Goal: Task Accomplishment & Management: Manage account settings

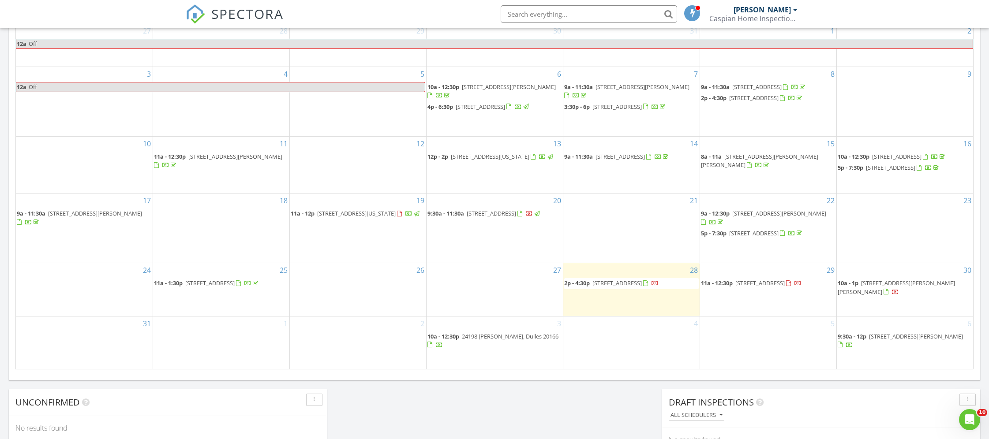
scroll to position [448, 0]
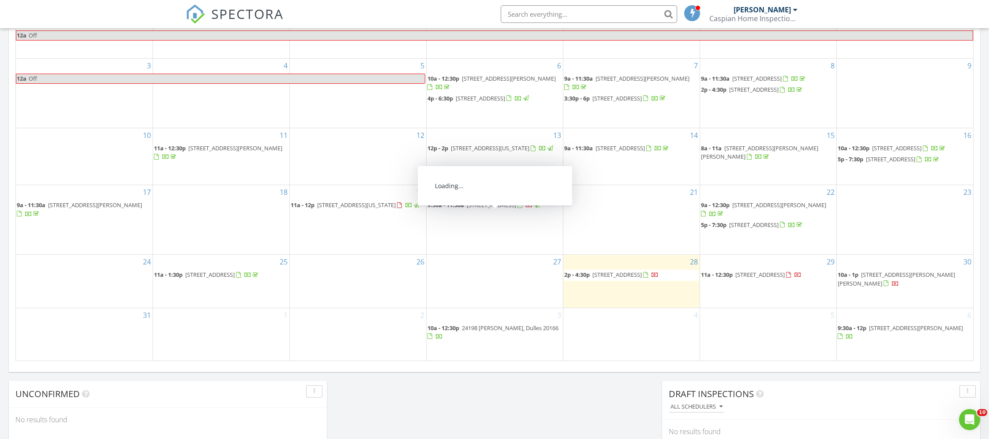
click at [497, 209] on span "14495 Whisperwood Ct, Montclair 22025" at bounding box center [490, 205] width 49 height 8
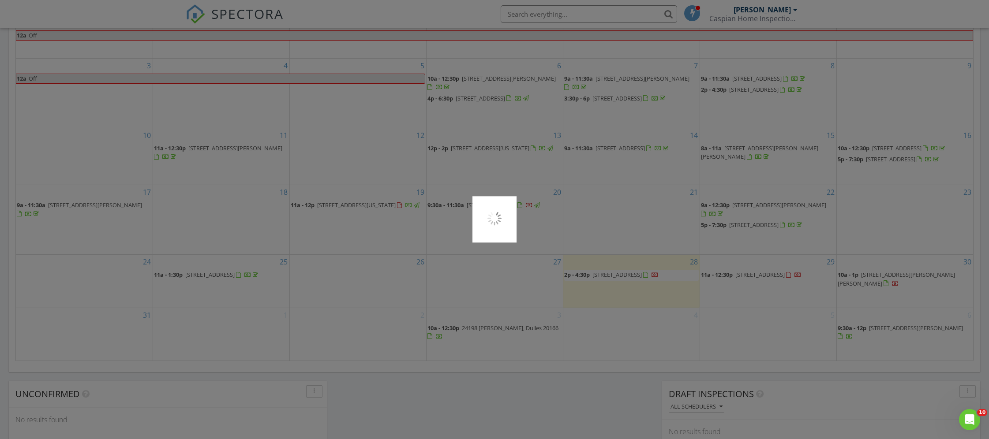
scroll to position [439, 0]
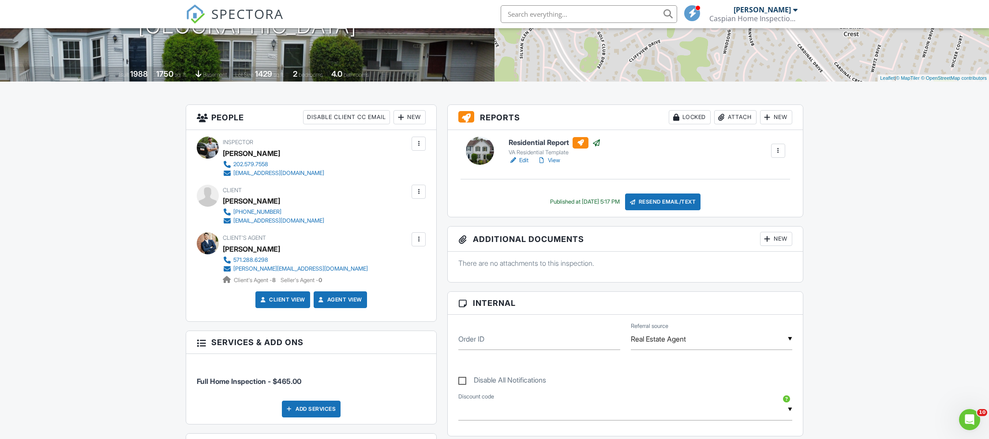
scroll to position [155, 0]
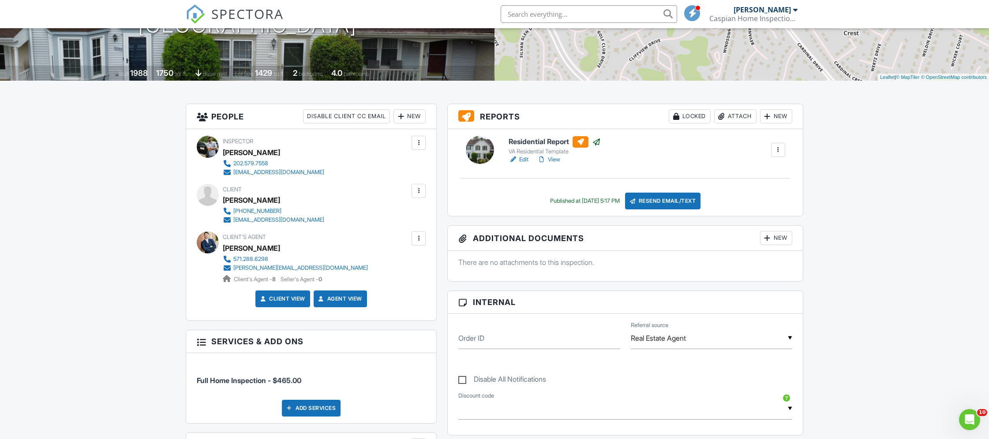
click at [521, 158] on link "Edit" at bounding box center [518, 159] width 20 height 9
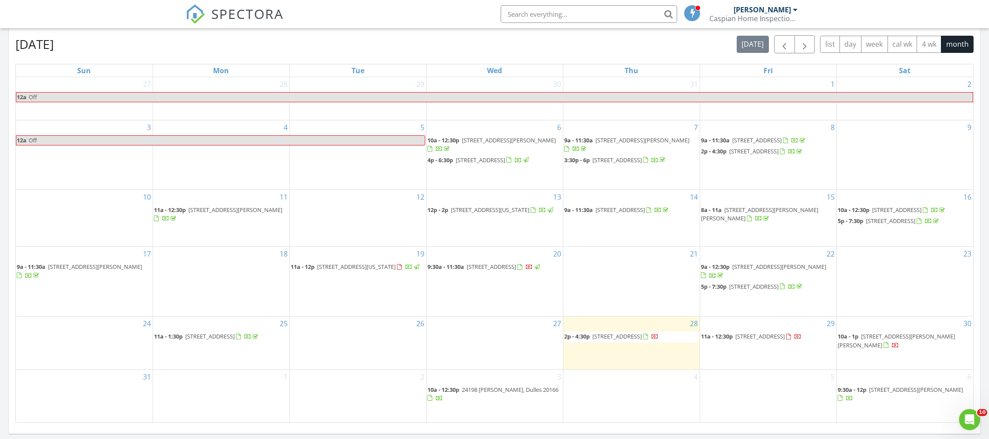
scroll to position [394, 0]
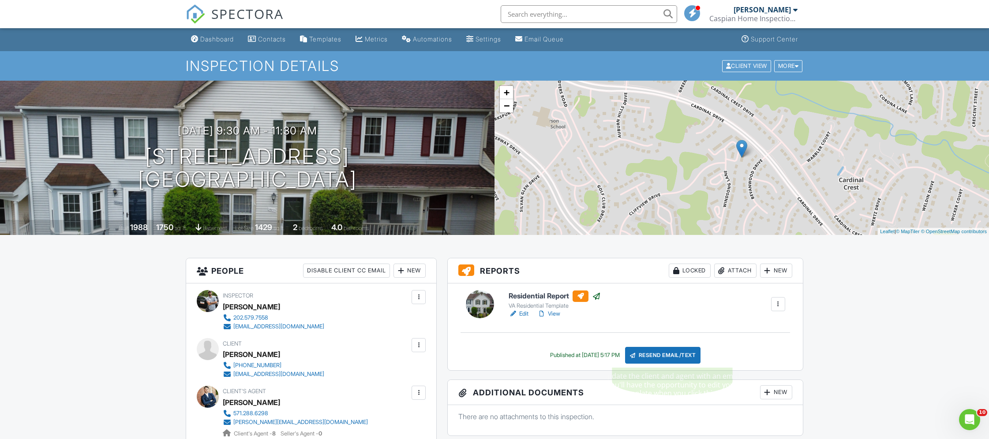
scroll to position [2, 0]
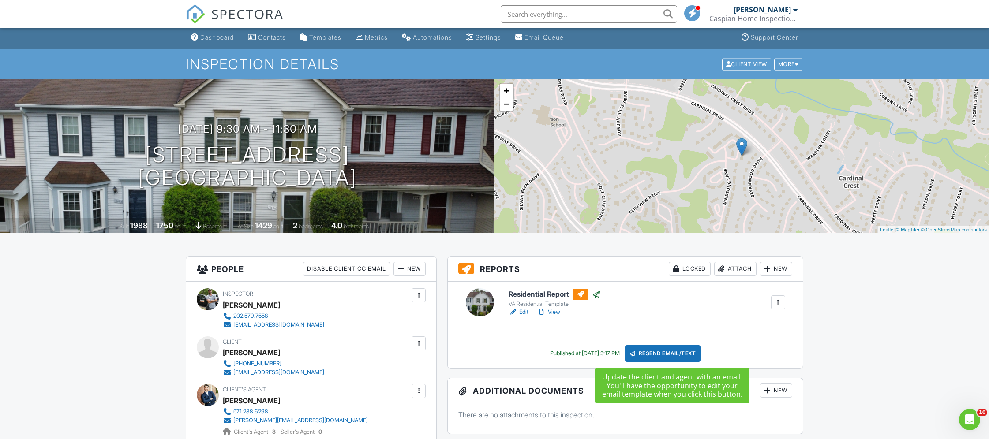
click at [685, 353] on div "Resend Email/Text" at bounding box center [663, 353] width 76 height 17
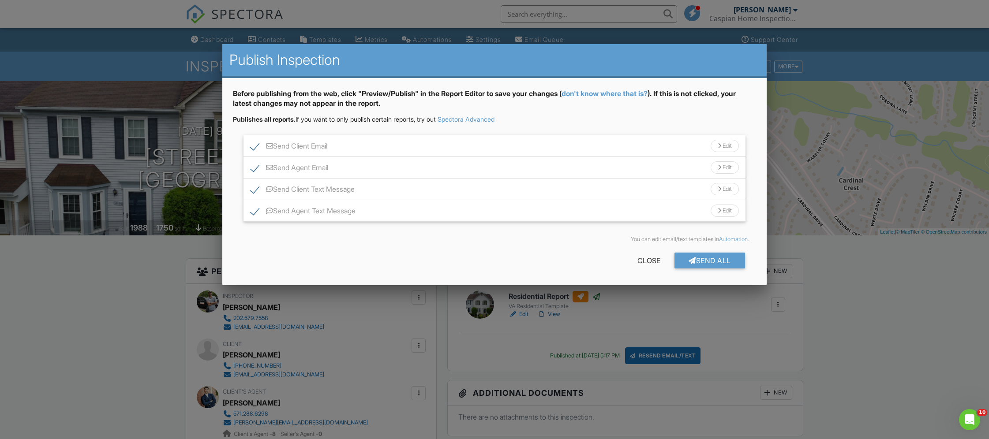
click at [253, 168] on label "Send Agent Email" at bounding box center [289, 169] width 78 height 11
checkbox input "false"
click at [253, 187] on label "Send Client Text Message" at bounding box center [302, 190] width 104 height 11
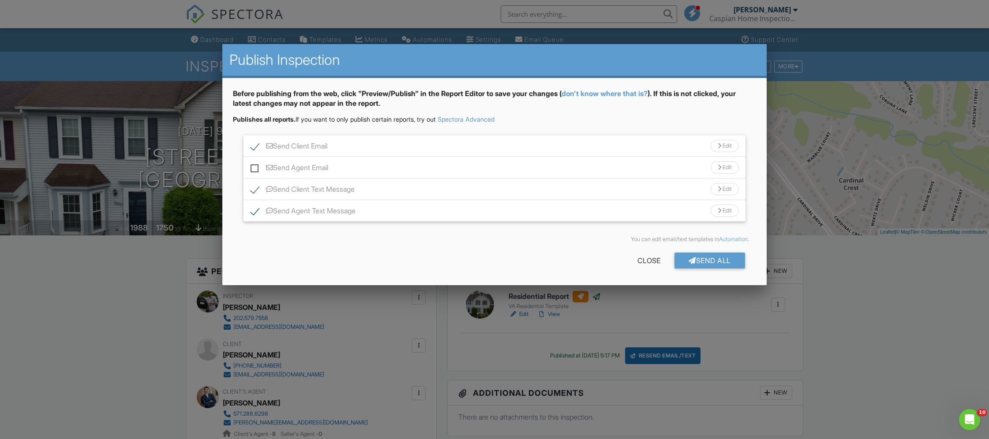
checkbox input "false"
click at [252, 213] on label "Send Agent Text Message" at bounding box center [302, 212] width 105 height 11
checkbox input "false"
click at [730, 261] on div "Send All" at bounding box center [709, 261] width 71 height 16
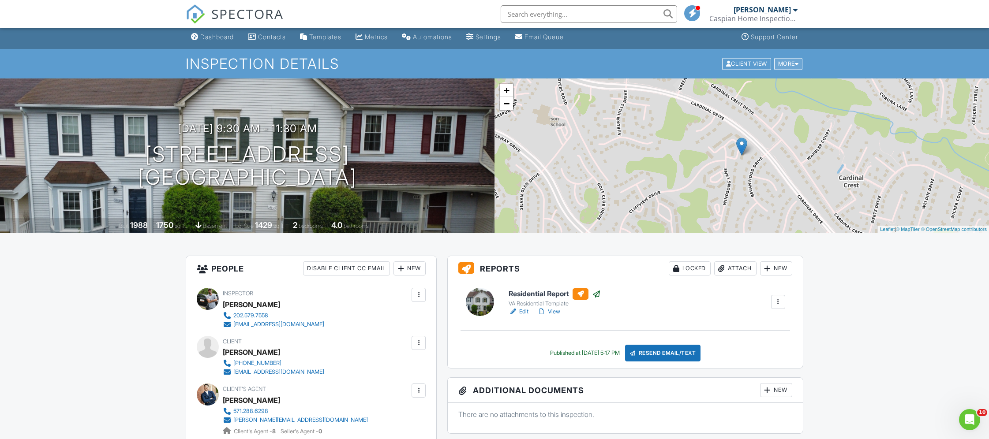
click at [789, 63] on div "More" at bounding box center [788, 64] width 29 height 12
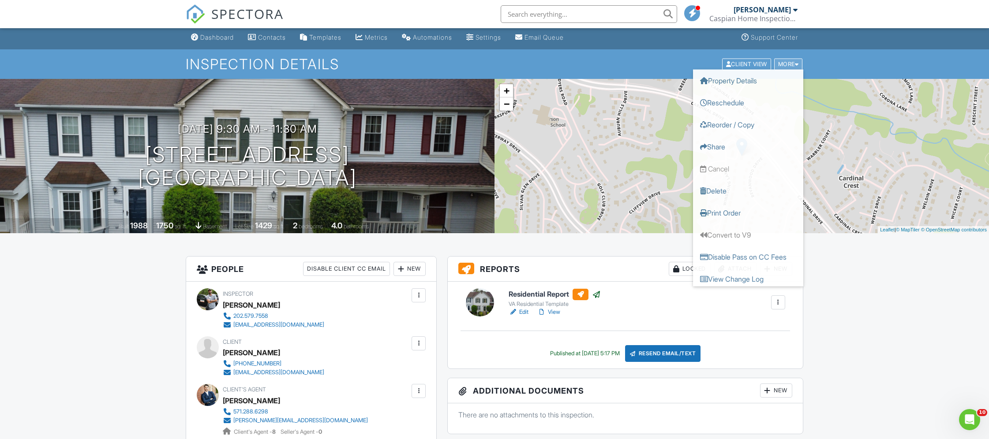
scroll to position [1, 0]
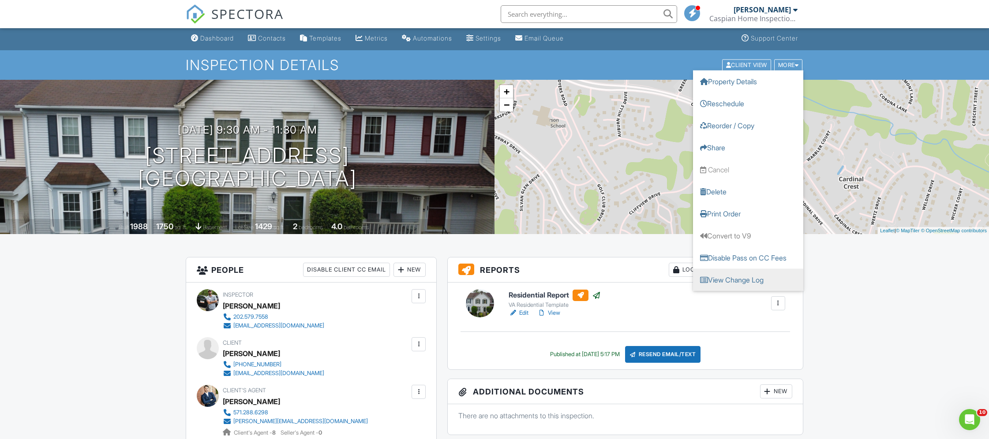
click at [771, 281] on link "View Change Log" at bounding box center [748, 280] width 110 height 22
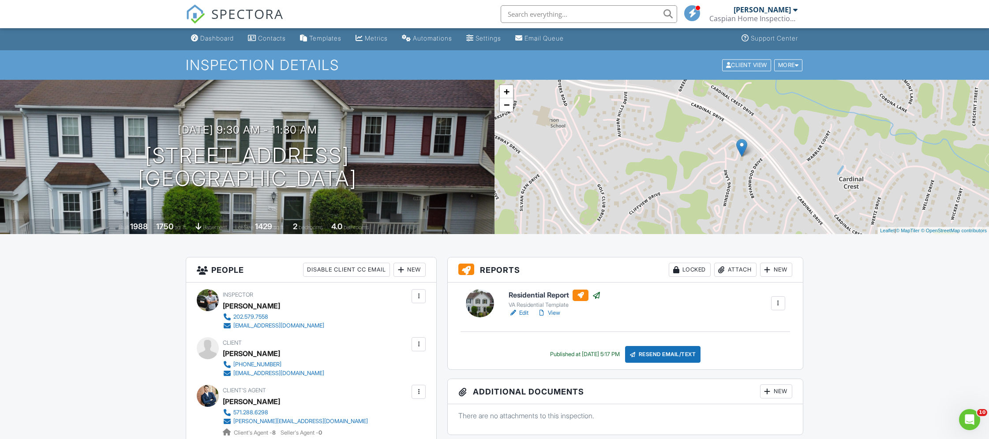
click at [794, 87] on div "+ − Leaflet | © MapTiler © OpenStreetMap contributors" at bounding box center [741, 157] width 494 height 154
click at [793, 70] on div "More" at bounding box center [788, 65] width 29 height 12
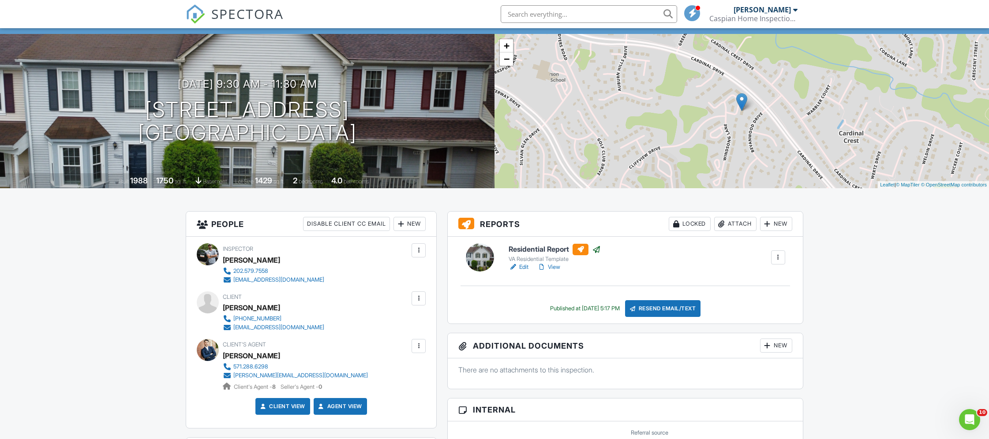
scroll to position [0, 0]
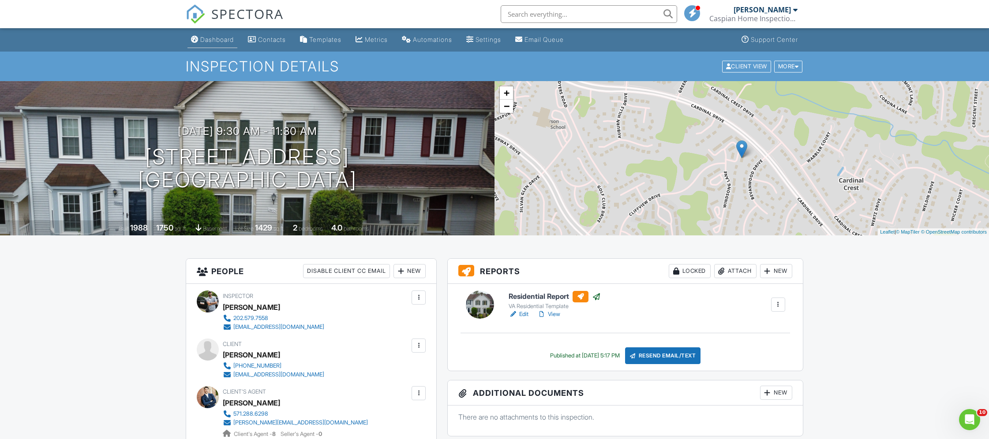
click at [214, 40] on div "Dashboard" at bounding box center [217, 39] width 34 height 7
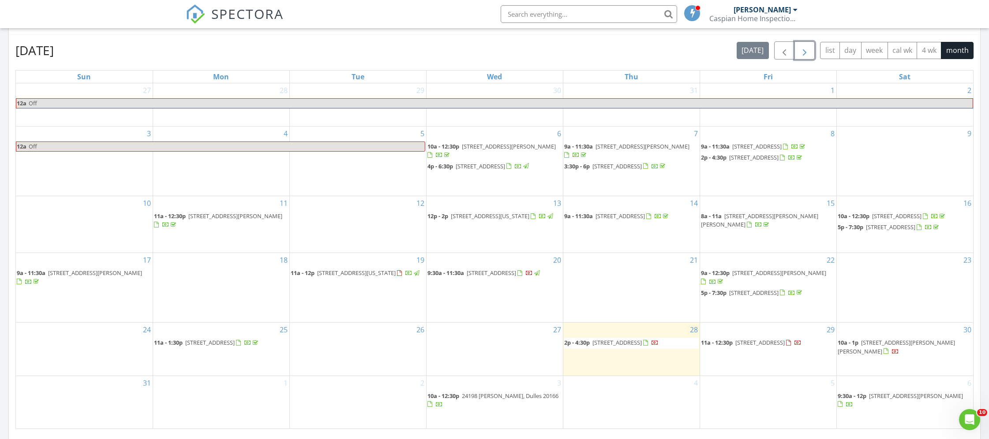
click at [807, 56] on span "button" at bounding box center [804, 50] width 11 height 11
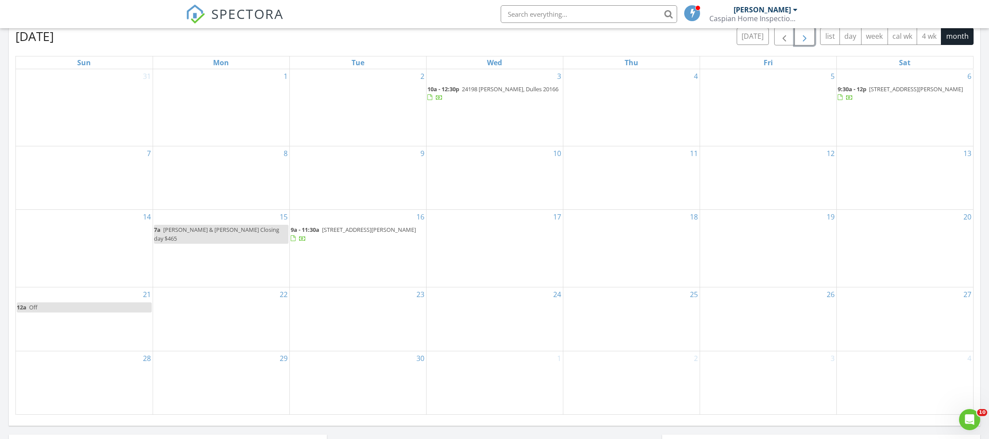
scroll to position [400, 0]
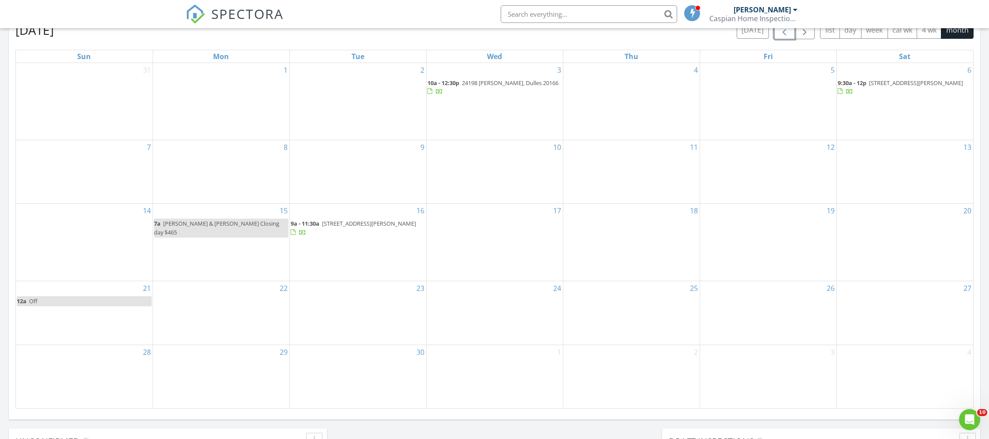
click at [787, 31] on span "button" at bounding box center [784, 30] width 11 height 11
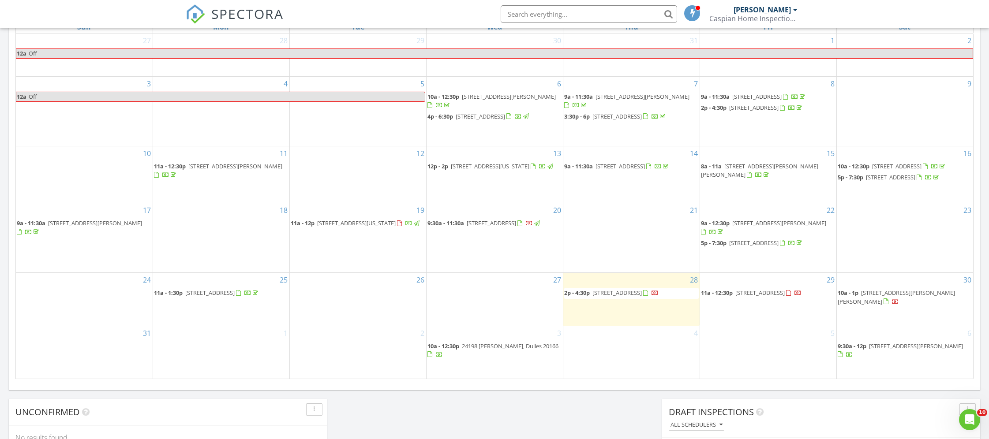
scroll to position [433, 0]
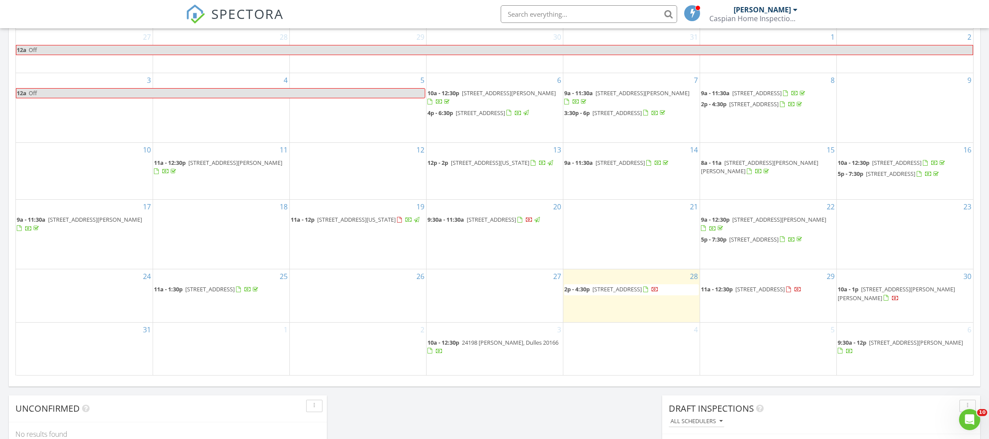
click at [629, 294] on span "2p - 4:30p [STREET_ADDRESS]" at bounding box center [611, 289] width 94 height 9
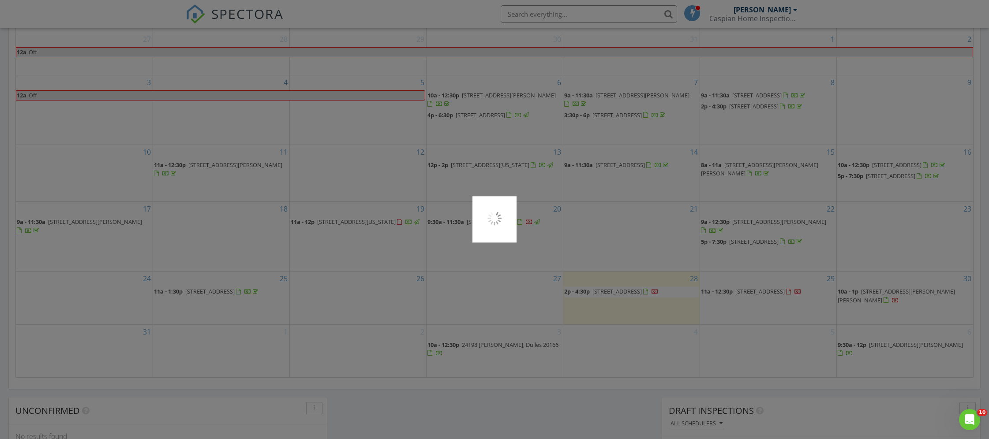
scroll to position [428, 0]
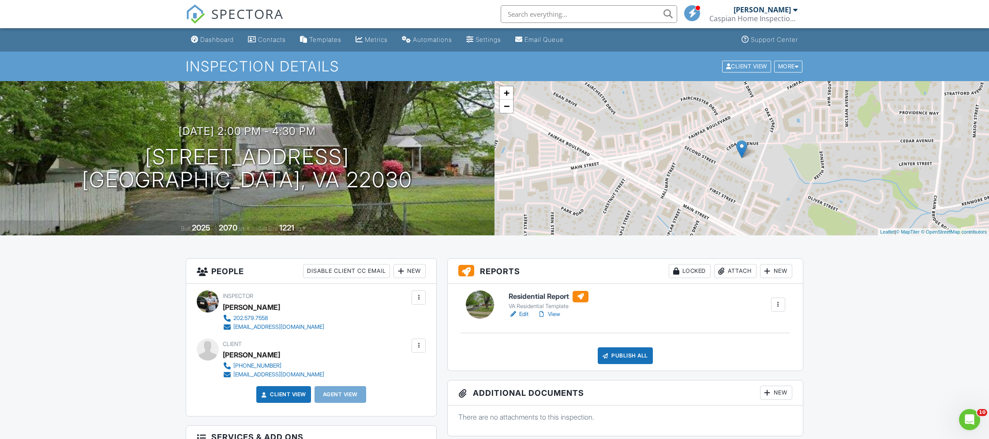
click at [815, 195] on div "+ − Leaflet | © MapTiler © OpenStreetMap contributors" at bounding box center [741, 158] width 494 height 154
click at [509, 114] on div "+ − Leaflet | © MapTiler © OpenStreetMap contributors" at bounding box center [741, 158] width 494 height 154
click at [506, 111] on link "−" at bounding box center [506, 106] width 13 height 13
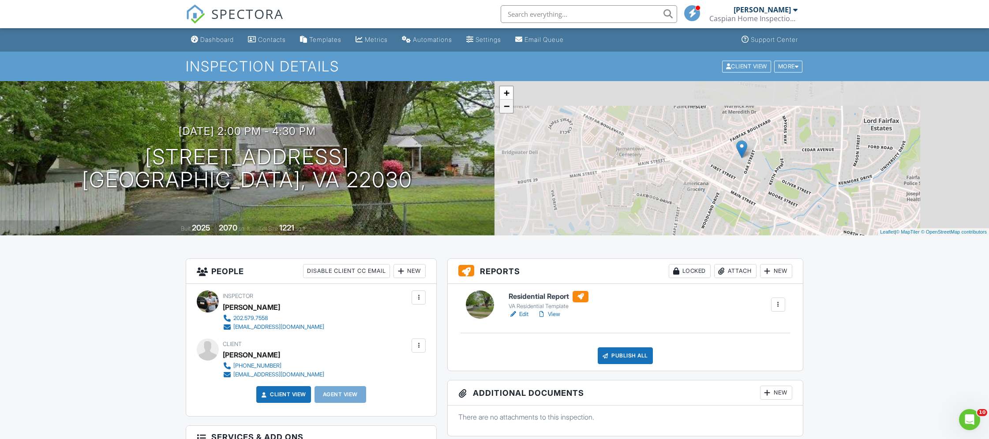
click at [506, 111] on link "−" at bounding box center [506, 106] width 13 height 13
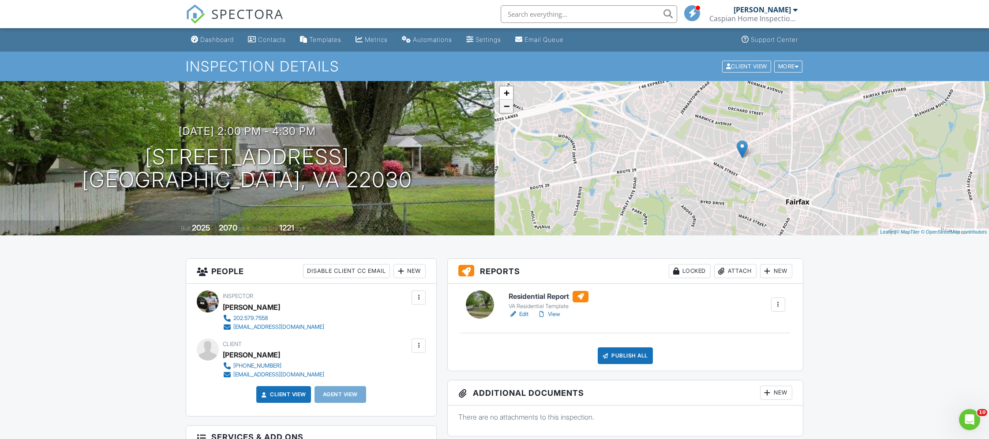
click at [506, 111] on link "−" at bounding box center [506, 106] width 13 height 13
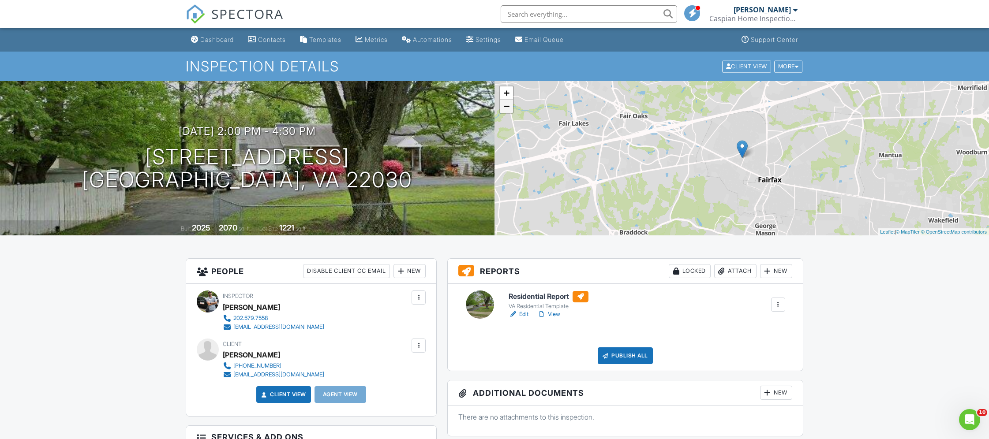
click at [506, 111] on link "−" at bounding box center [506, 106] width 13 height 13
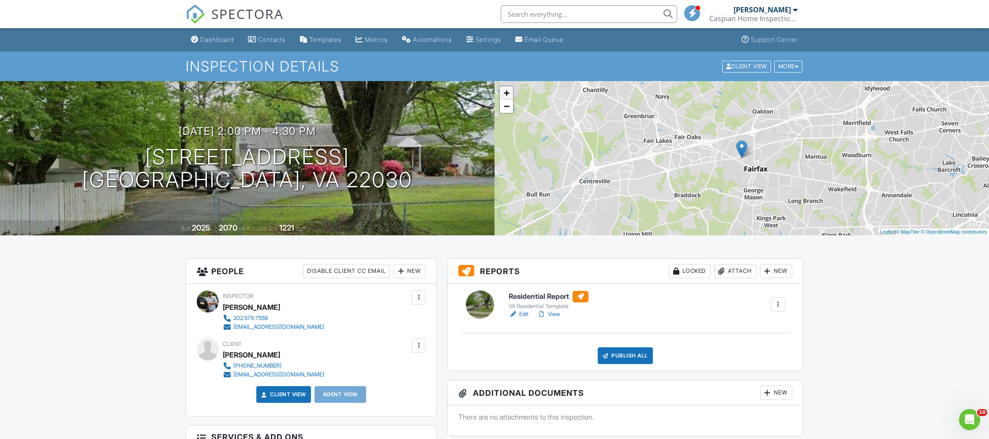
click at [511, 93] on link "+" at bounding box center [506, 92] width 13 height 13
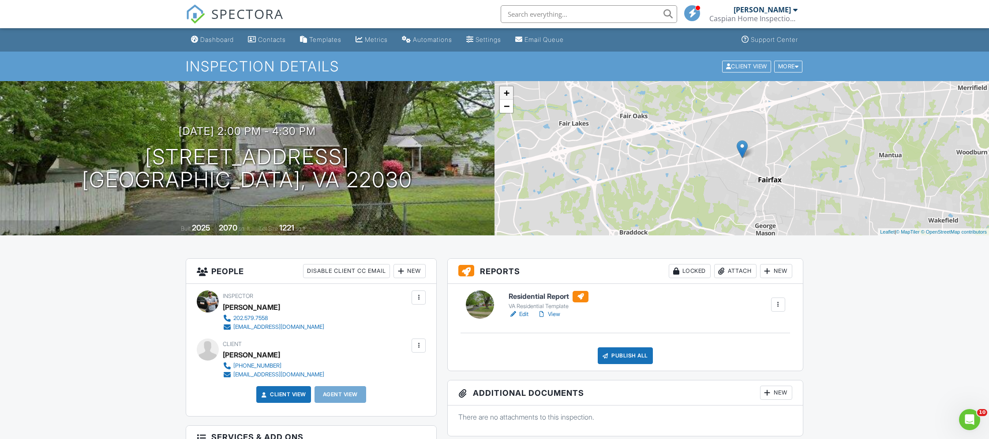
click at [511, 93] on link "+" at bounding box center [506, 92] width 13 height 13
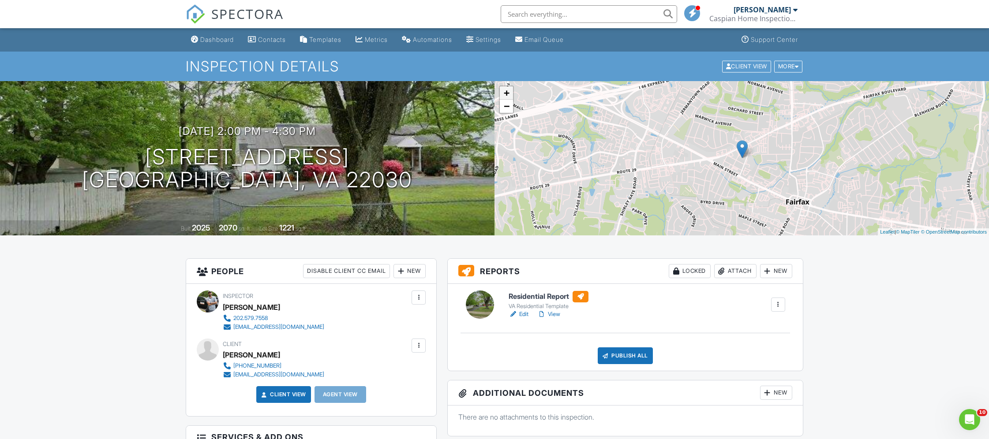
click at [511, 93] on link "+" at bounding box center [506, 92] width 13 height 13
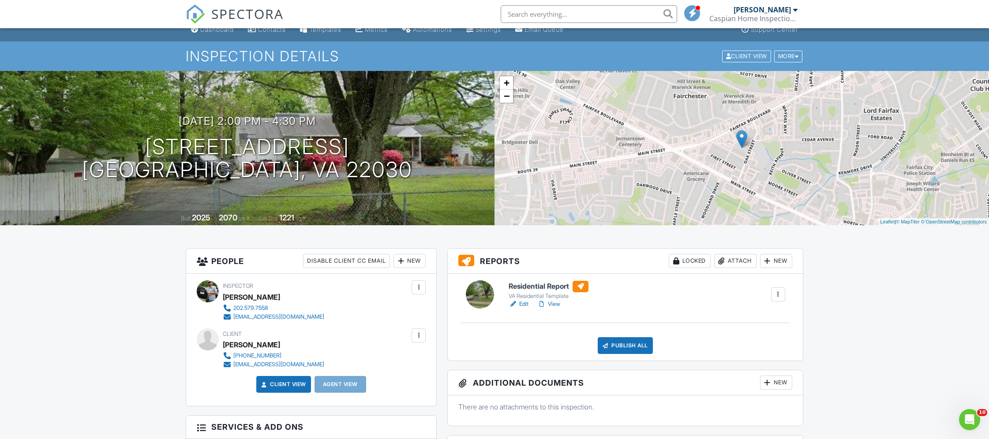
scroll to position [11, 0]
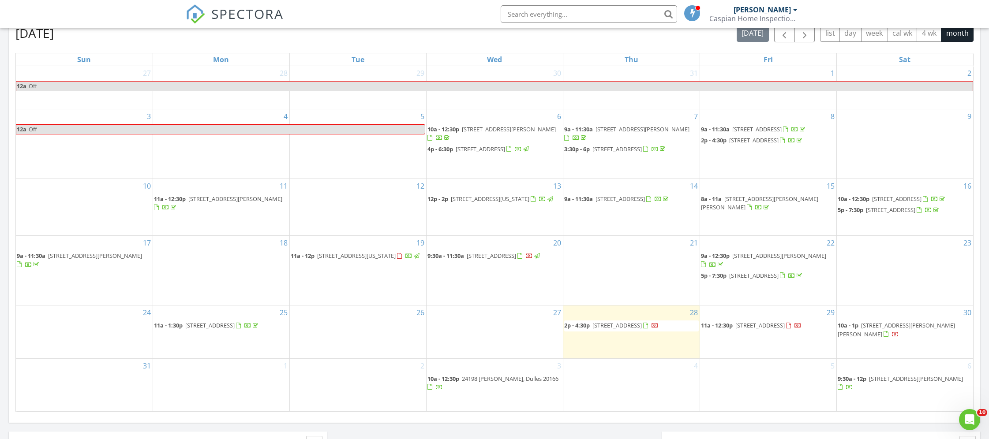
scroll to position [396, 0]
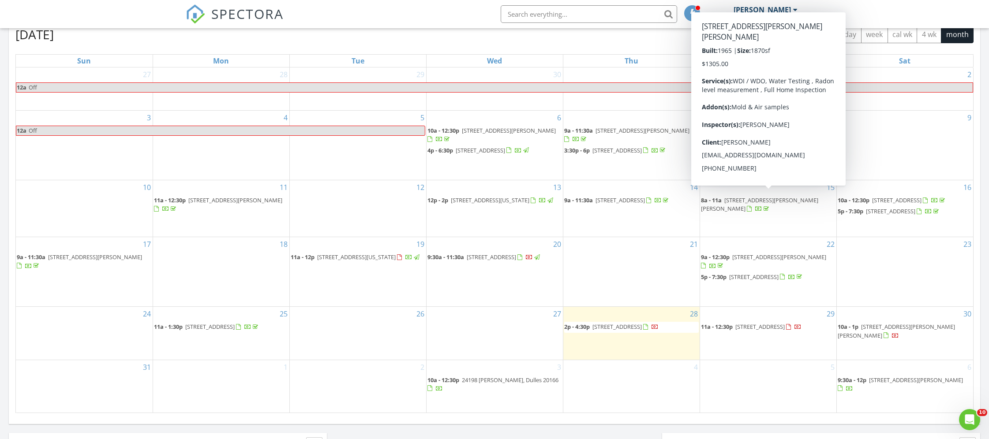
click at [539, 42] on div "August 2025 today list day week cal wk 4 wk month" at bounding box center [494, 35] width 958 height 18
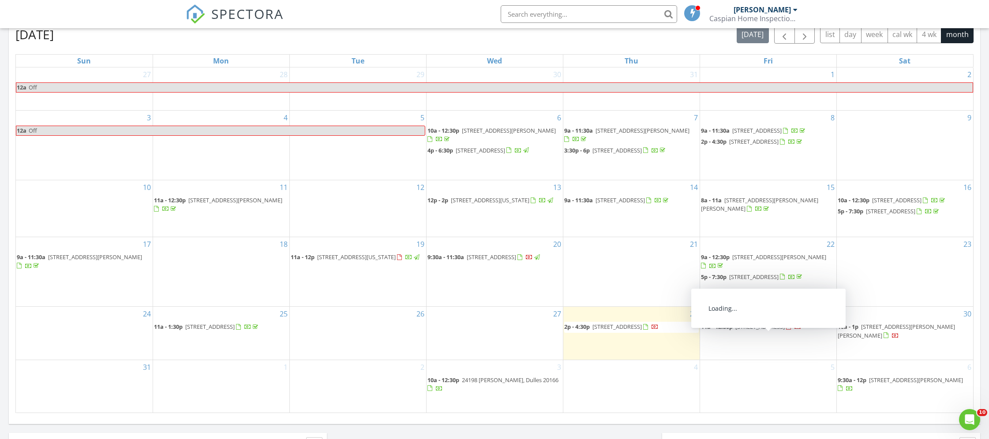
click at [784, 331] on span "4311 Chariot Ct 122, Fairfax 22030" at bounding box center [759, 327] width 49 height 8
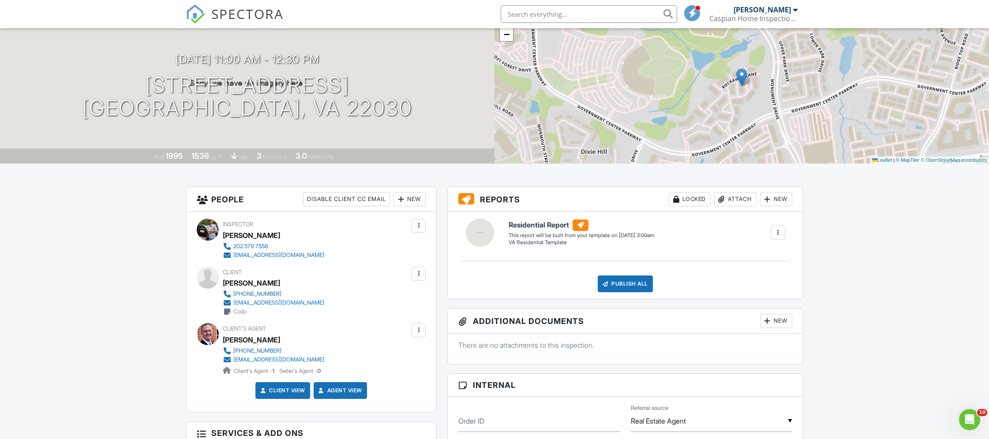
click at [779, 230] on div at bounding box center [777, 232] width 9 height 9
click at [746, 278] on div "Build Now" at bounding box center [748, 280] width 66 height 11
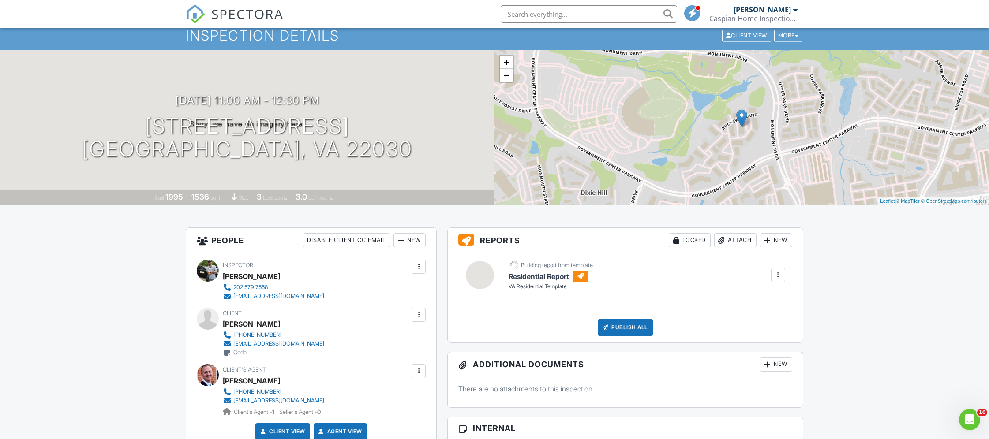
scroll to position [31, 0]
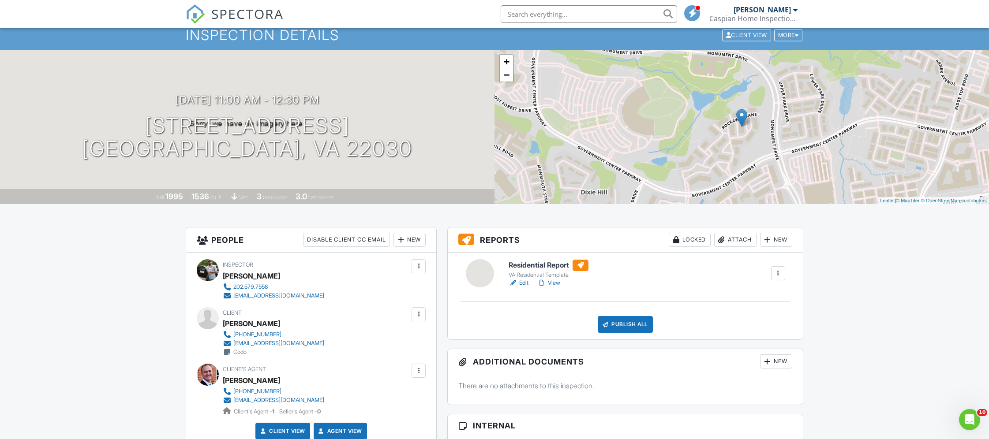
click at [521, 283] on link "Edit" at bounding box center [518, 283] width 20 height 9
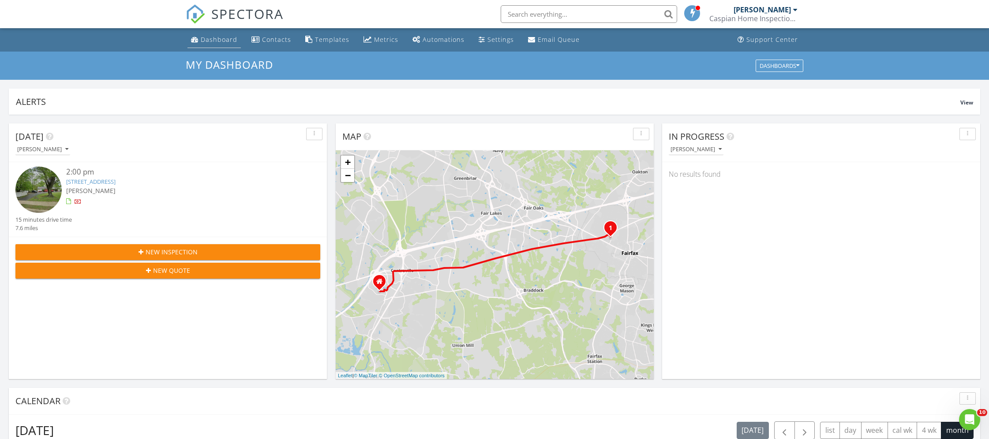
click at [222, 41] on div "Dashboard" at bounding box center [219, 39] width 37 height 8
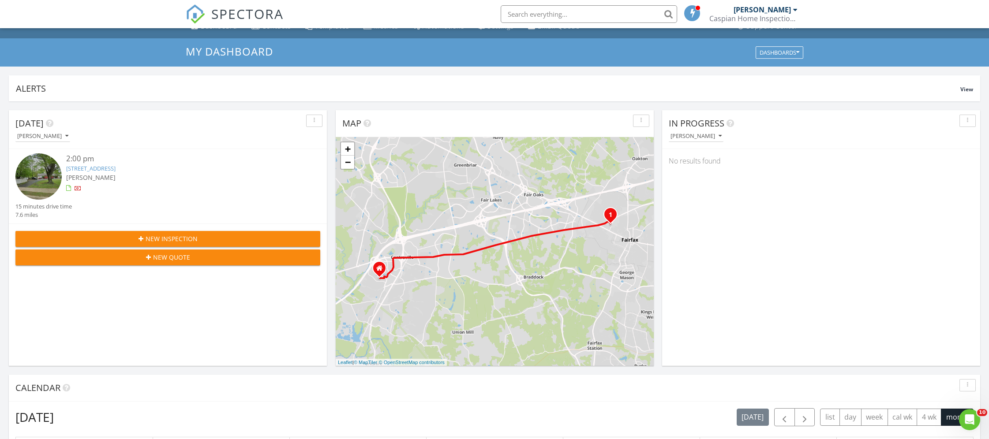
scroll to position [0, 0]
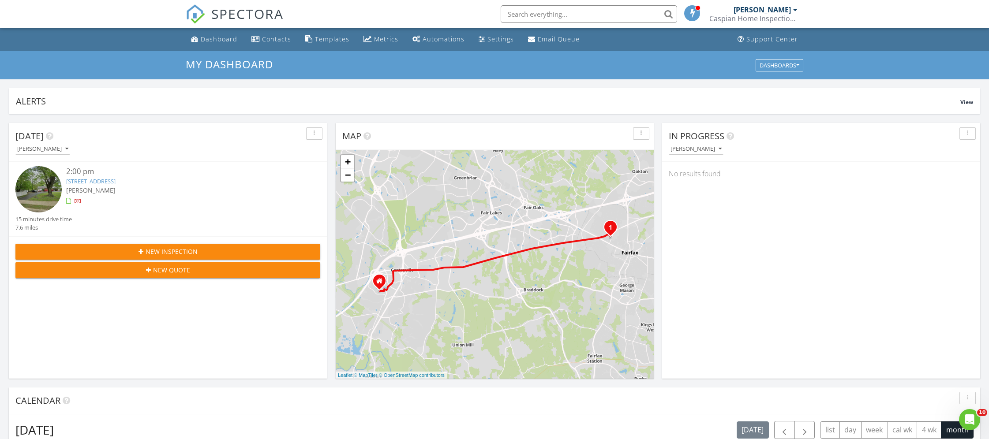
click at [116, 182] on link "10818 willow terrace, Fairfax, VA 22030" at bounding box center [90, 181] width 49 height 8
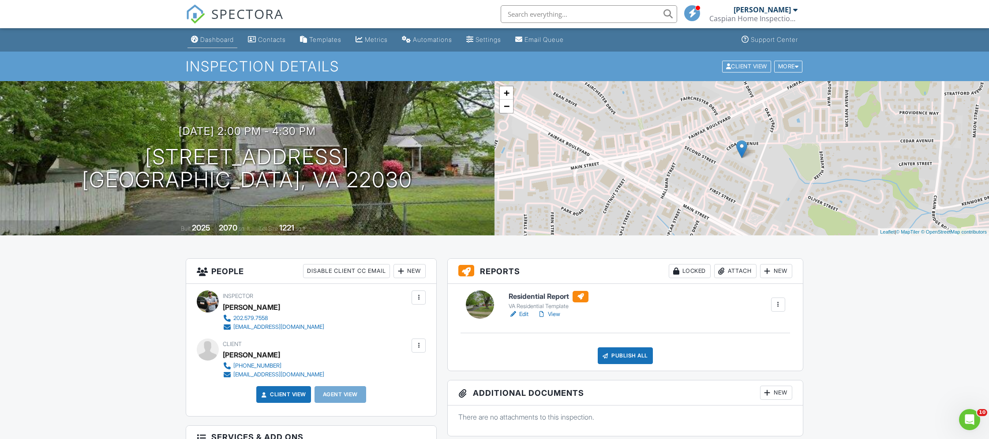
click at [210, 42] on div "Dashboard" at bounding box center [217, 39] width 34 height 7
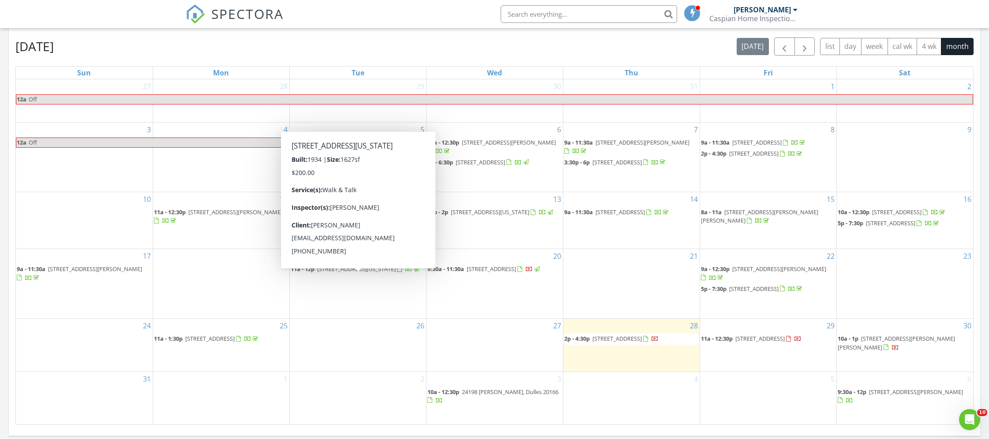
scroll to position [385, 0]
click at [233, 158] on div "4" at bounding box center [221, 155] width 136 height 69
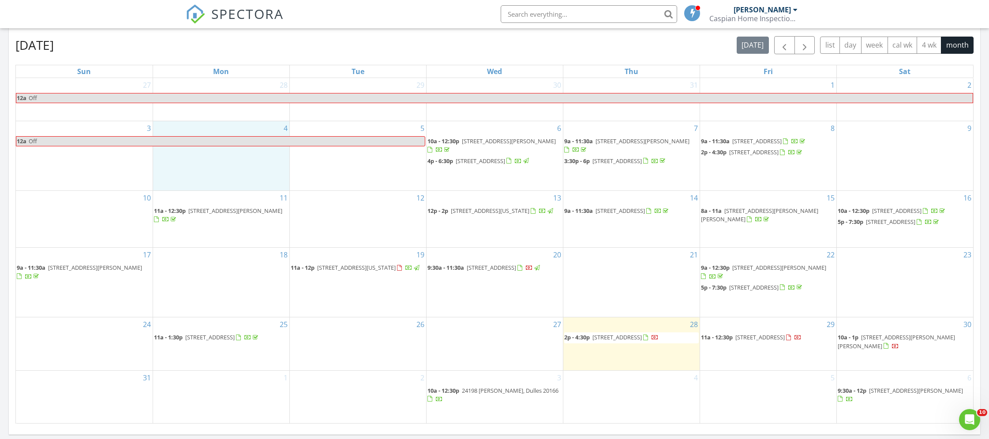
click at [240, 60] on div "August 2025 today list day week cal wk 4 wk month Sun Mon Tue Wed Thu Fri Sat 2…" at bounding box center [494, 230] width 958 height 388
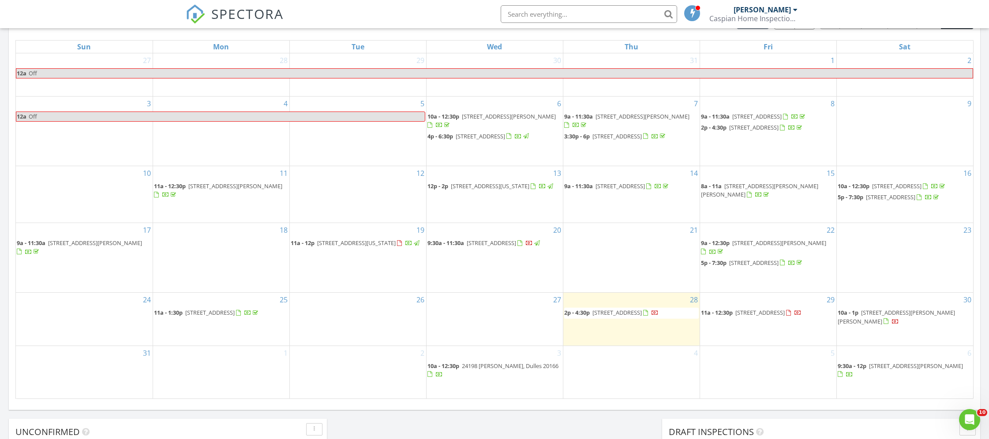
scroll to position [401, 0]
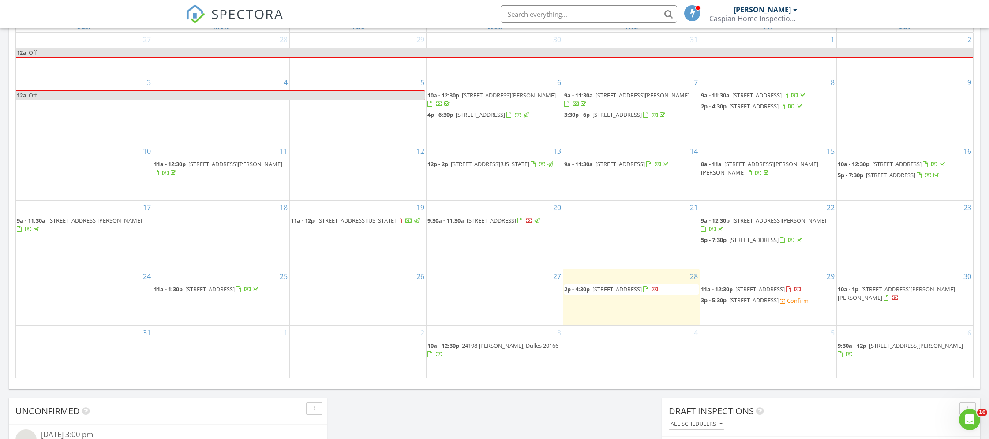
click at [772, 304] on span "482 London Ct, Ruckersville 22968" at bounding box center [753, 300] width 49 height 8
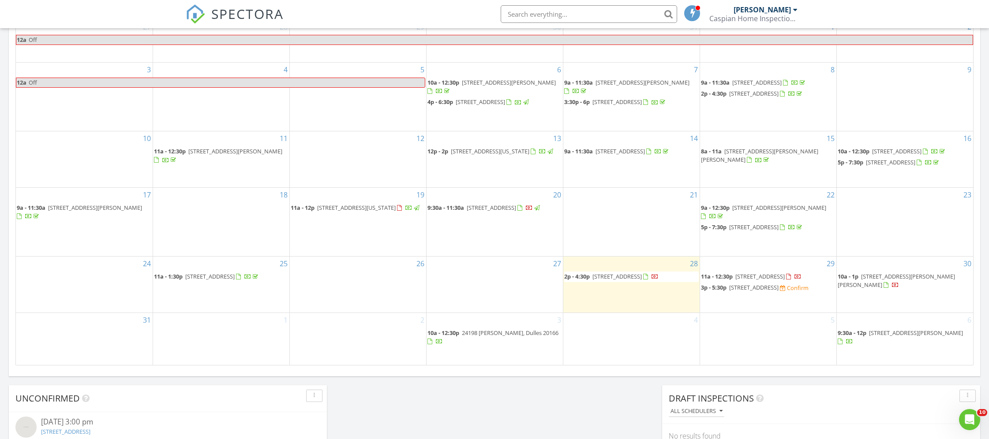
scroll to position [450, 0]
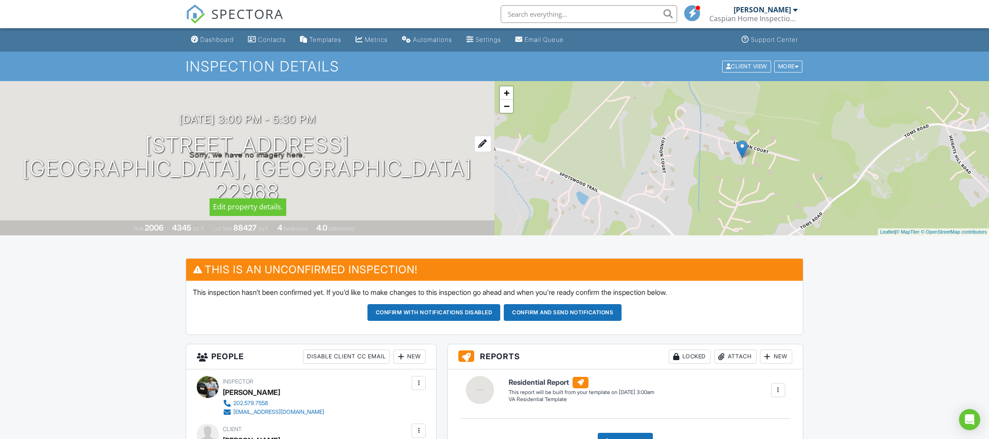
click at [281, 149] on h1 "[STREET_ADDRESS] [GEOGRAPHIC_DATA], VA 22968" at bounding box center [247, 169] width 466 height 70
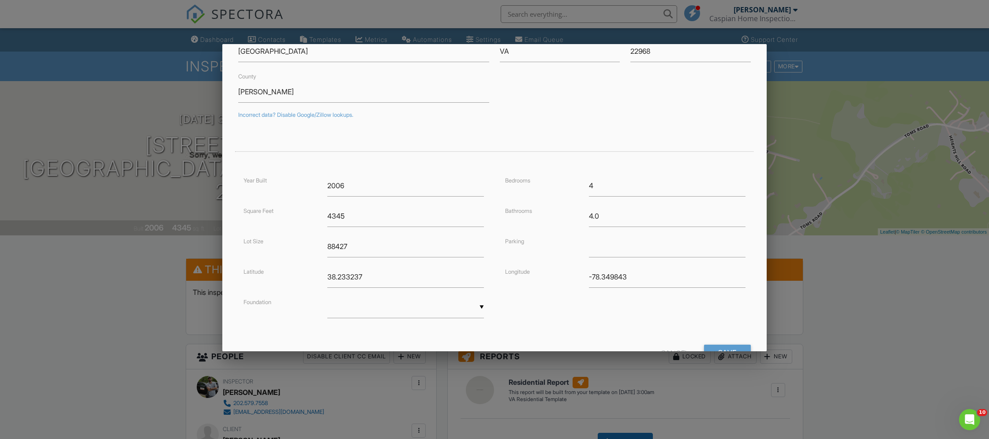
scroll to position [98, 0]
drag, startPoint x: 365, startPoint y: 220, endPoint x: 305, endPoint y: 215, distance: 60.6
click at [305, 215] on div "Square Feet 4345" at bounding box center [363, 216] width 251 height 22
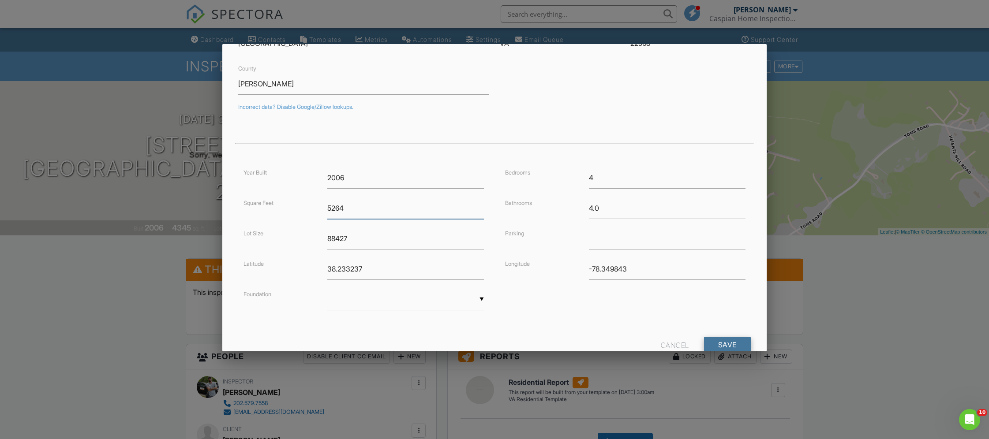
type input "5264"
click at [732, 339] on input "Save" at bounding box center [727, 345] width 47 height 16
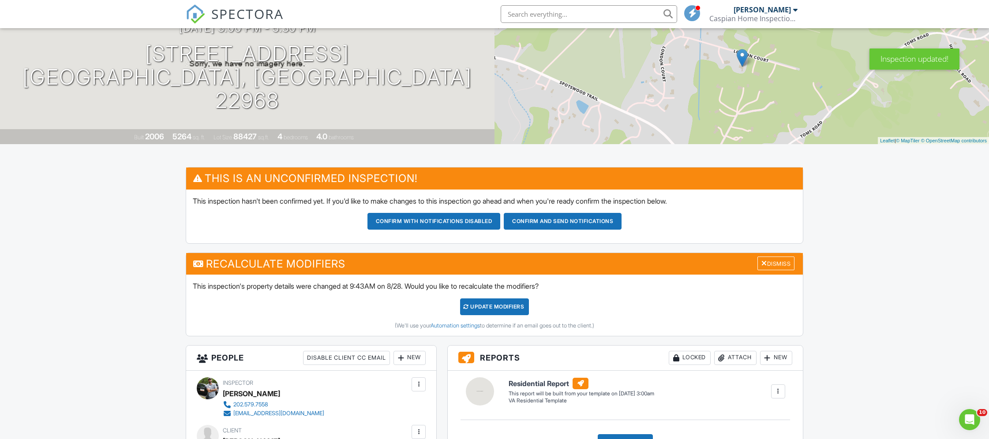
scroll to position [64, 0]
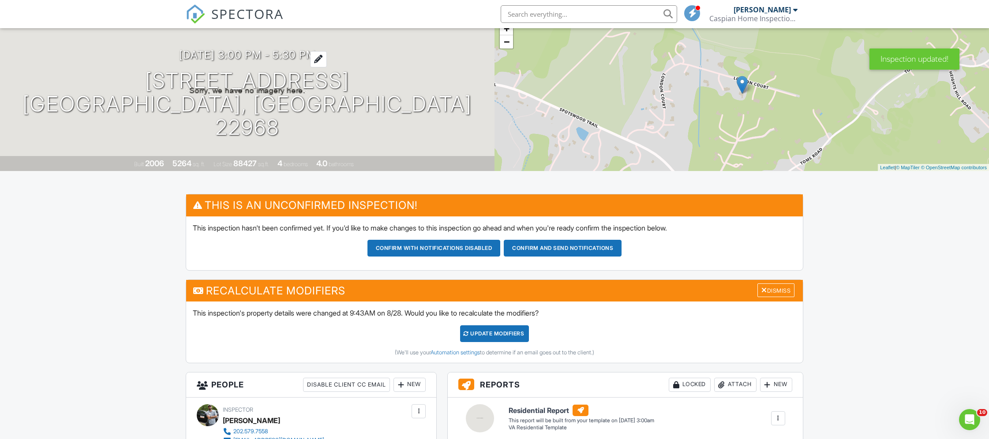
click at [288, 61] on h3 "[DATE] 3:00 pm - 5:30 pm" at bounding box center [247, 55] width 137 height 12
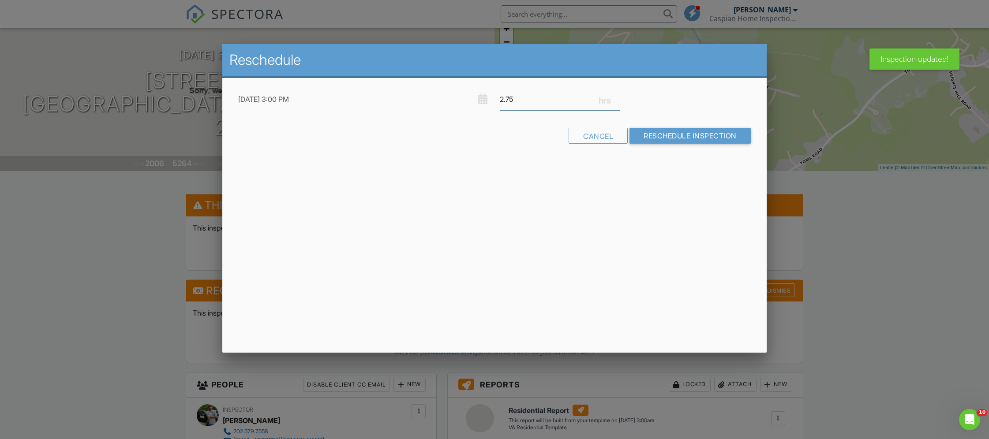
click at [616, 96] on input "2.75" at bounding box center [560, 100] width 120 height 22
type input "3"
click at [616, 96] on input "3" at bounding box center [560, 100] width 120 height 22
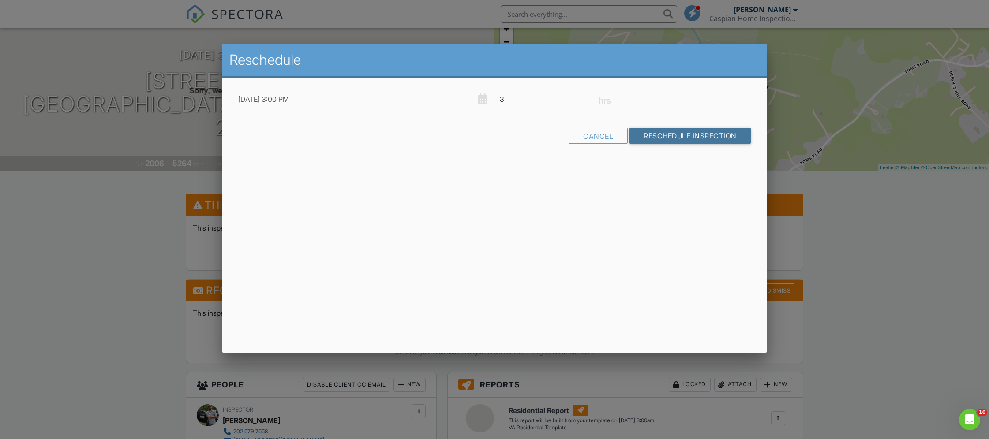
click at [649, 136] on input "Reschedule Inspection" at bounding box center [689, 136] width 121 height 16
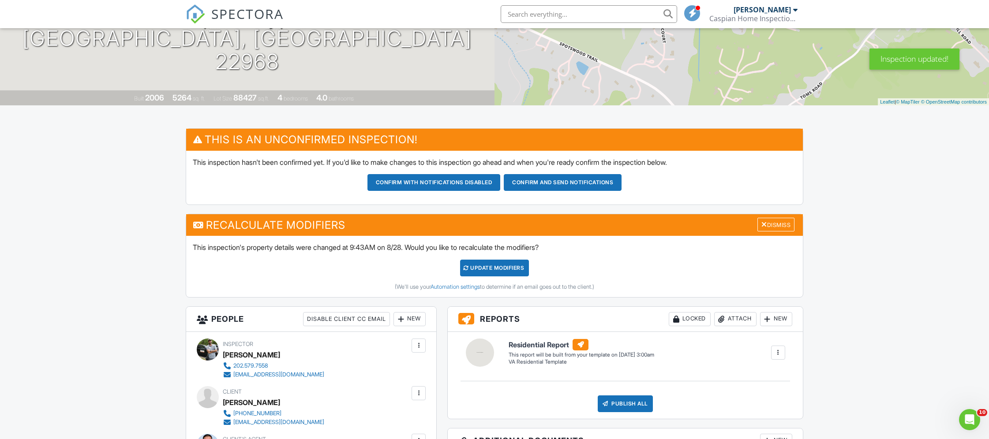
scroll to position [130, 0]
drag, startPoint x: 523, startPoint y: 267, endPoint x: 531, endPoint y: 265, distance: 7.8
click at [523, 267] on div "UPDATE Modifiers" at bounding box center [494, 268] width 69 height 17
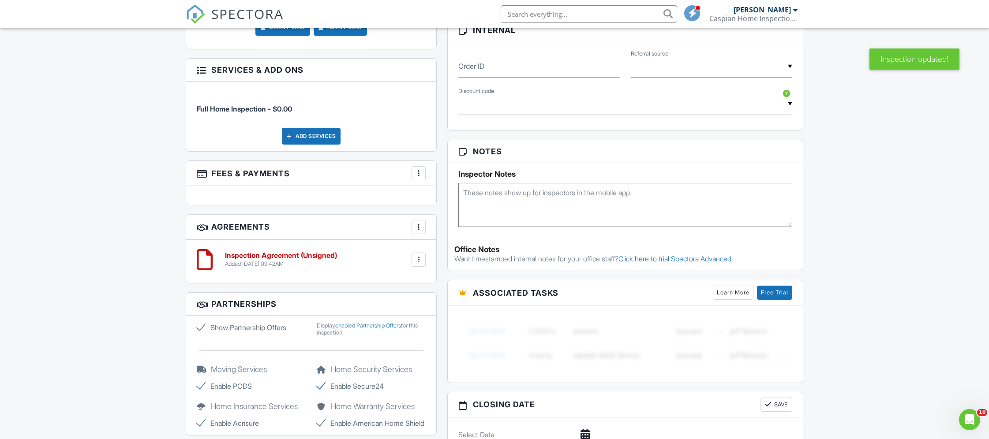
scroll to position [515, 0]
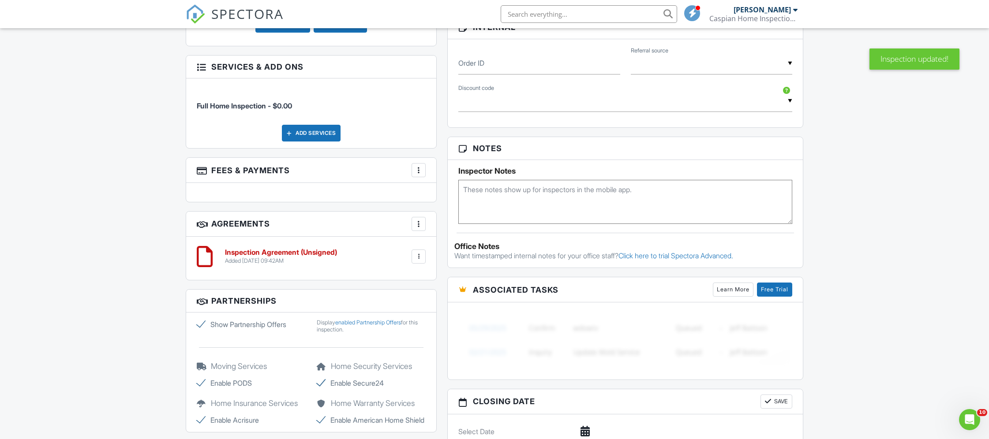
click at [419, 166] on div at bounding box center [418, 170] width 9 height 9
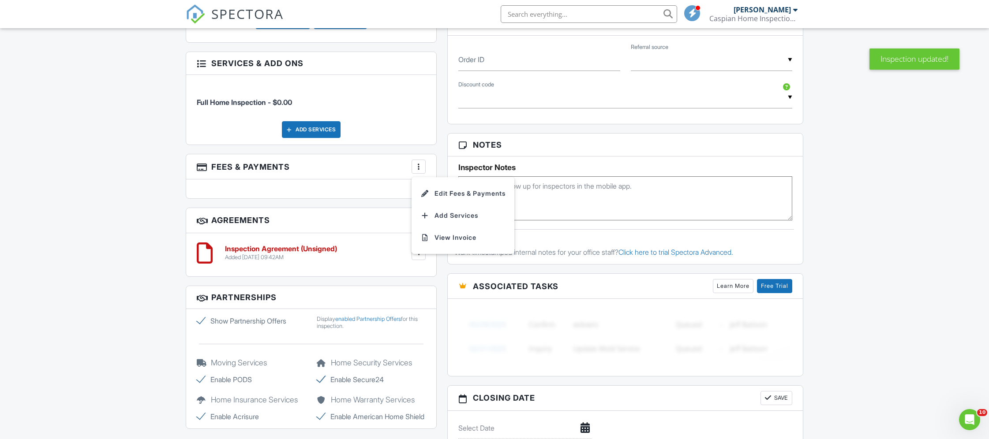
click at [426, 192] on div at bounding box center [424, 193] width 9 height 9
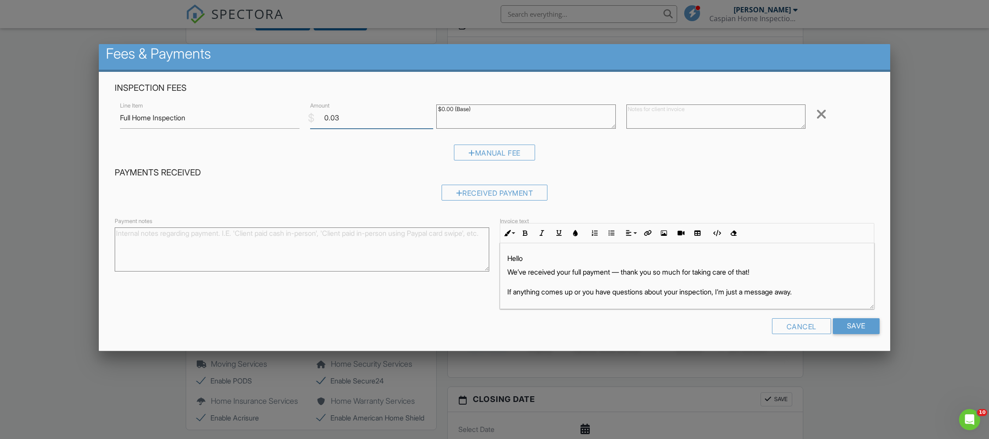
drag, startPoint x: 339, startPoint y: 116, endPoint x: 316, endPoint y: 114, distance: 22.5
click at [316, 114] on input "0.03" at bounding box center [371, 118] width 123 height 22
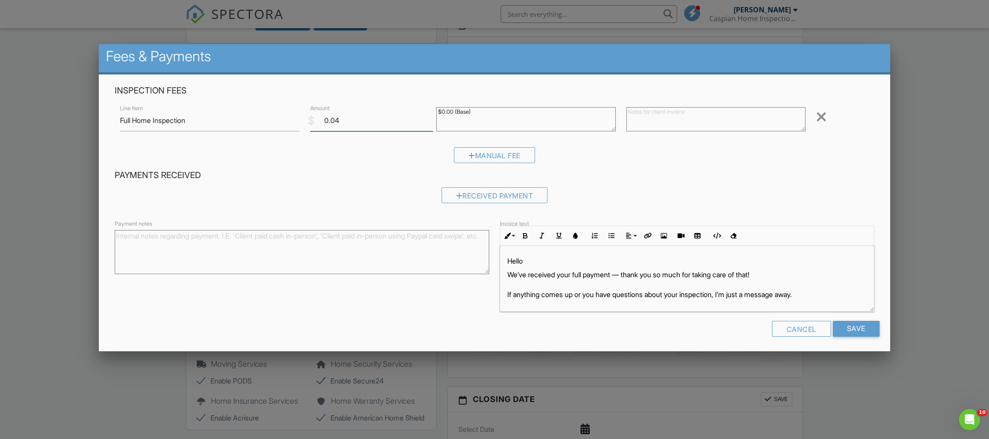
drag, startPoint x: 332, startPoint y: 121, endPoint x: 294, endPoint y: 122, distance: 37.5
click at [294, 122] on div "Line Item Full Home Inspection $ Amount 0.04 $0.00 (Base) Remove" at bounding box center [494, 120] width 759 height 35
type input "755"
click at [849, 326] on input "Save" at bounding box center [855, 329] width 47 height 16
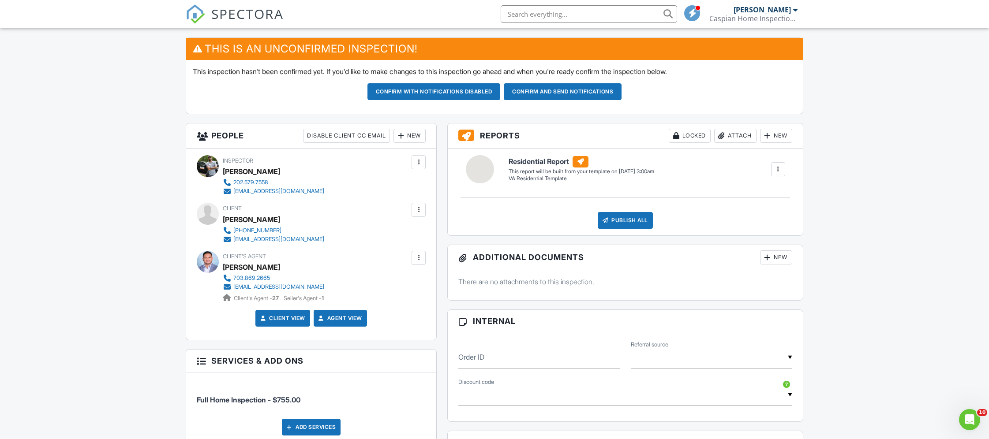
scroll to position [237, 0]
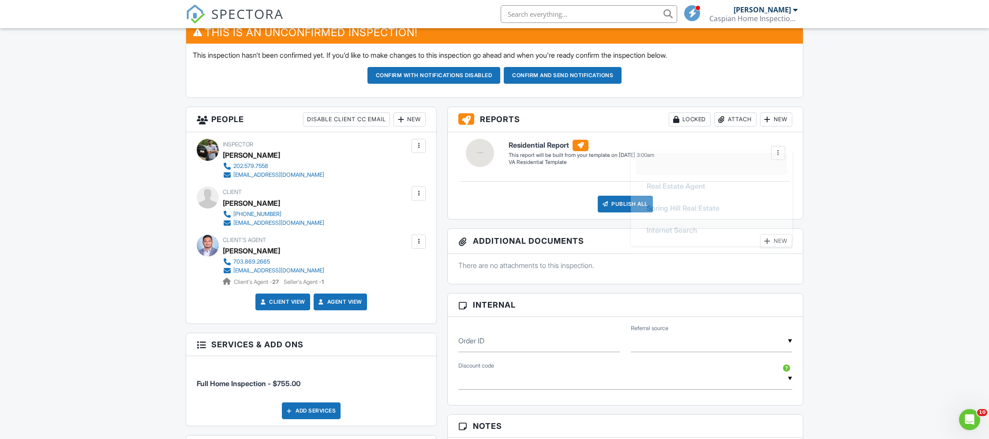
click at [780, 338] on input "text" at bounding box center [710, 342] width 161 height 22
click at [728, 203] on li "Real Estate Agent" at bounding box center [711, 199] width 151 height 22
type input "Real Estate Agent"
click at [858, 262] on div "Dashboard Contacts Templates Metrics Automations Settings Email Queue Support C…" at bounding box center [494, 364] width 989 height 1147
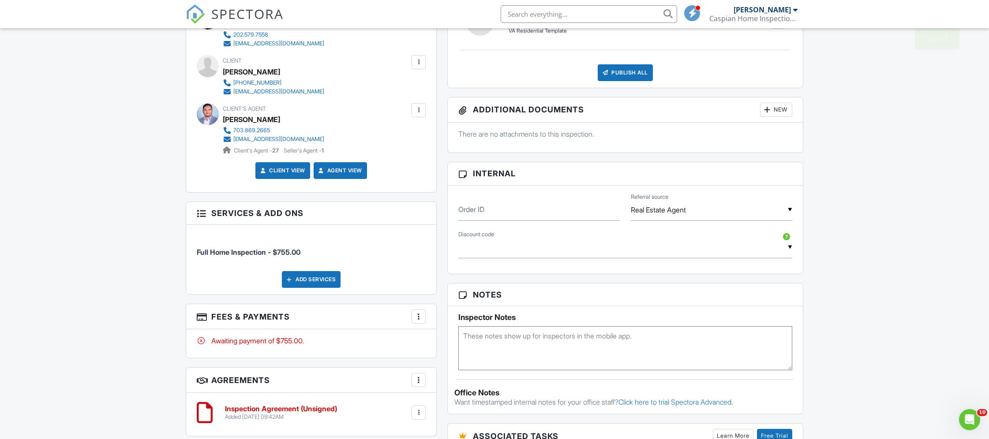
scroll to position [126, 0]
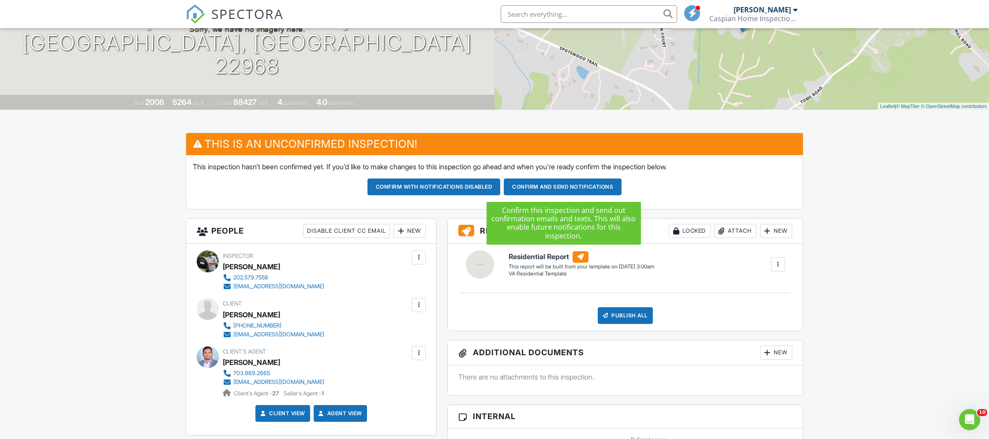
click at [500, 183] on button "Confirm and send notifications" at bounding box center [433, 187] width 133 height 17
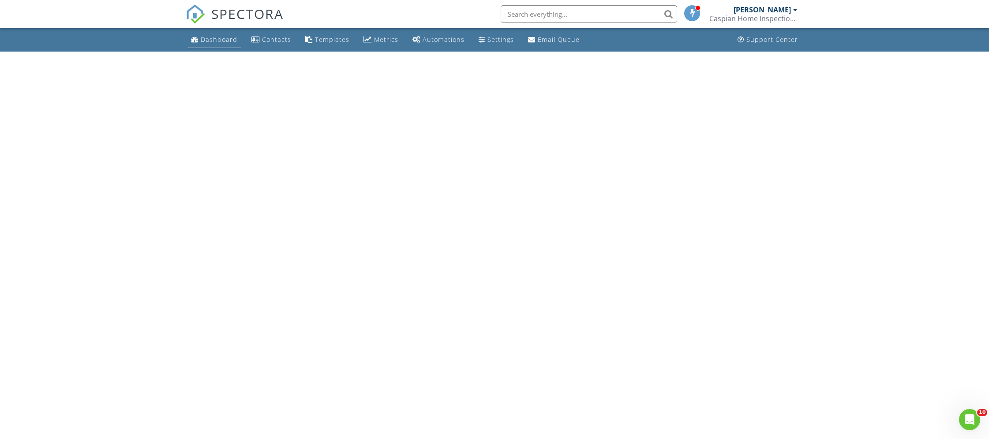
click at [212, 37] on div "Dashboard" at bounding box center [219, 39] width 37 height 8
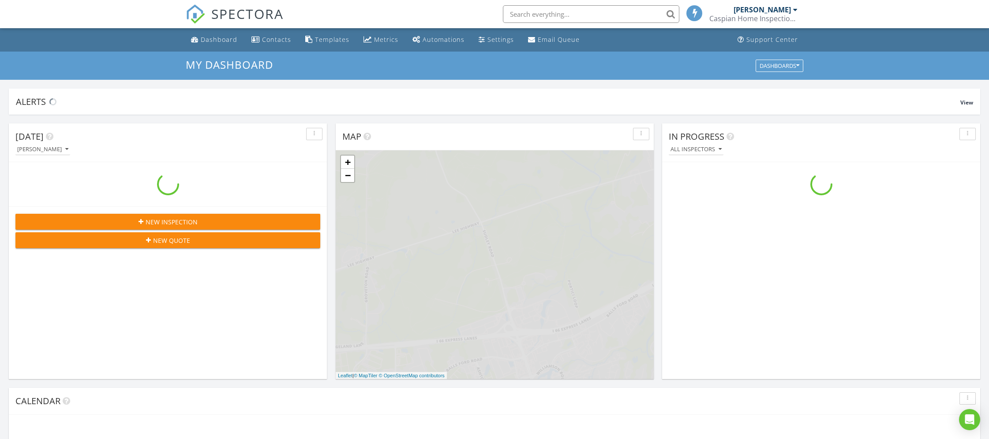
scroll to position [803, 989]
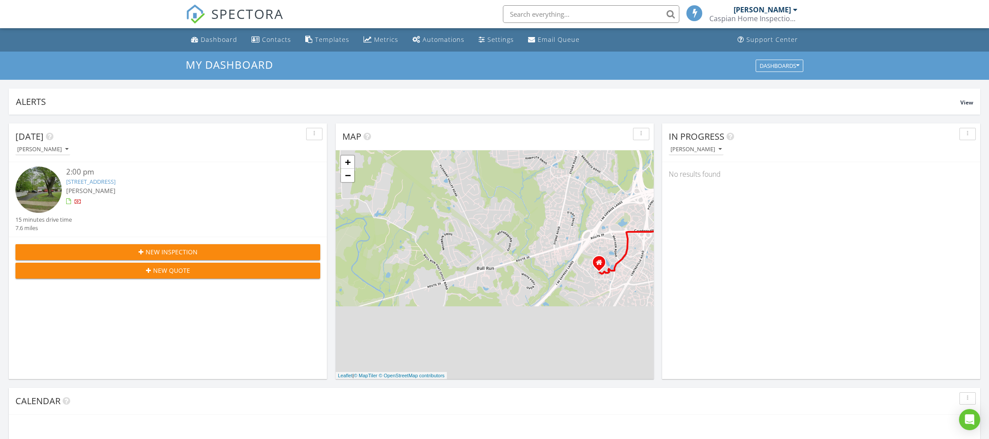
drag, startPoint x: 397, startPoint y: 14, endPoint x: 392, endPoint y: 13, distance: 4.9
click at [397, 14] on div "SPECTORA [PERSON_NAME] Caspian Home Inspection LLC Role: Inspector Change Role …" at bounding box center [494, 14] width 617 height 28
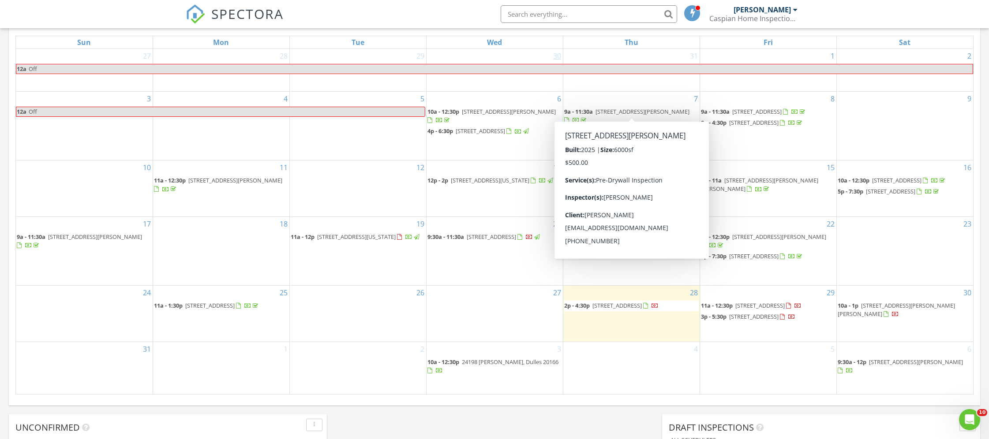
scroll to position [425, 0]
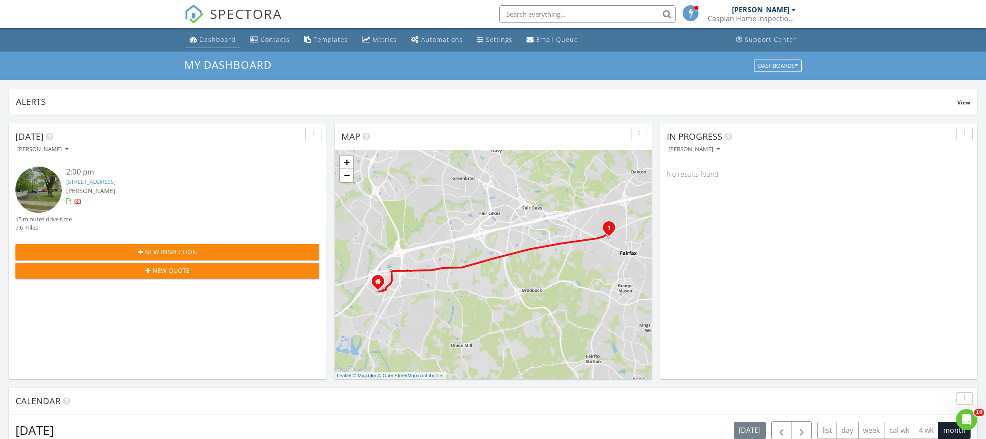
click at [216, 44] on div "Dashboard" at bounding box center [217, 39] width 37 height 8
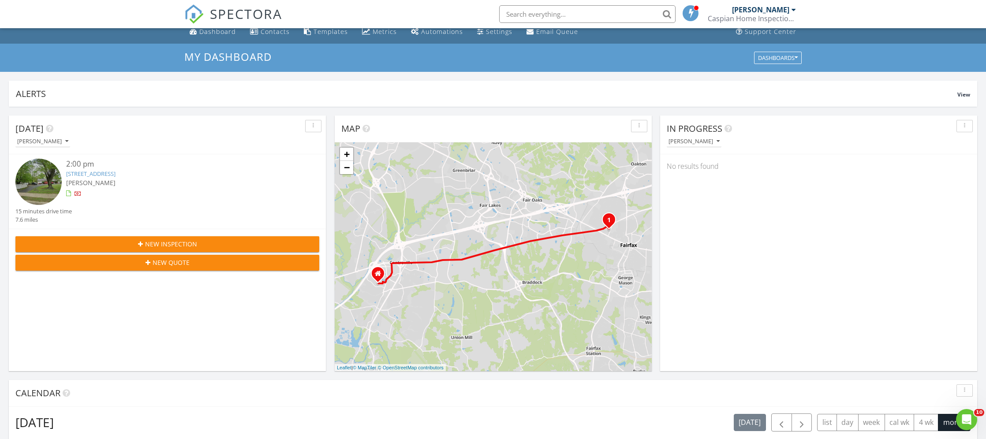
scroll to position [8, 0]
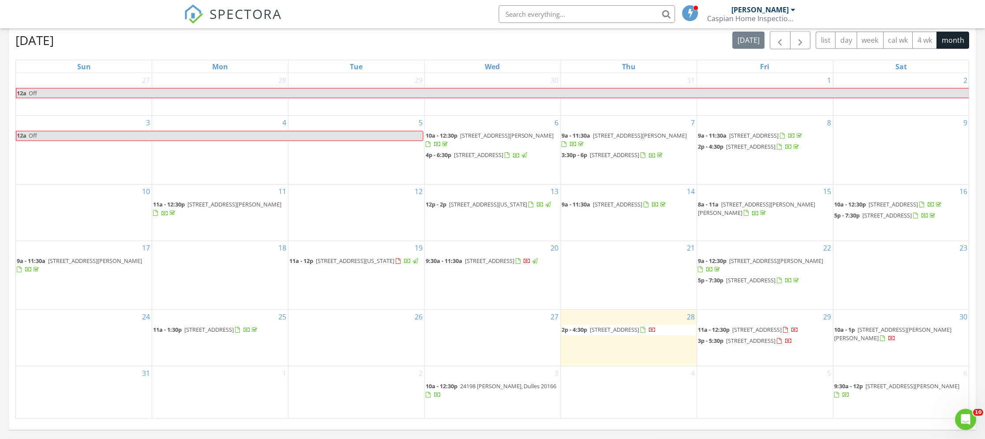
scroll to position [803, 985]
click at [775, 345] on span "[STREET_ADDRESS]" at bounding box center [750, 341] width 49 height 8
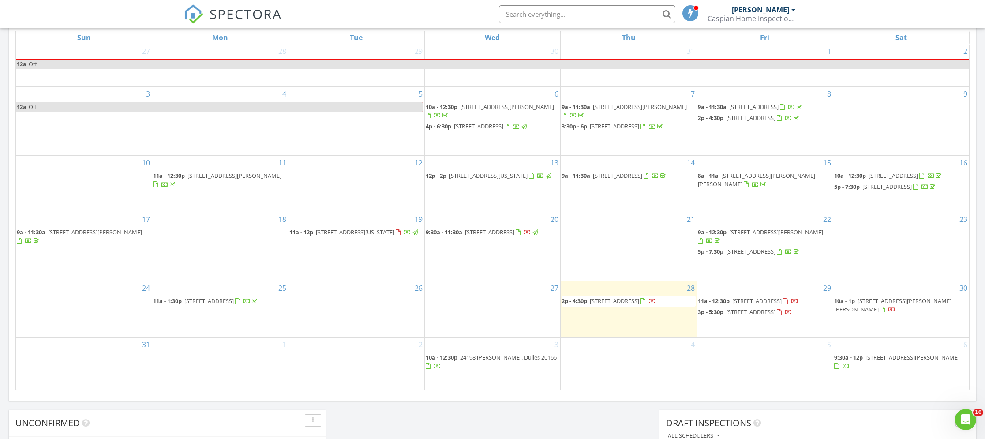
scroll to position [421, 0]
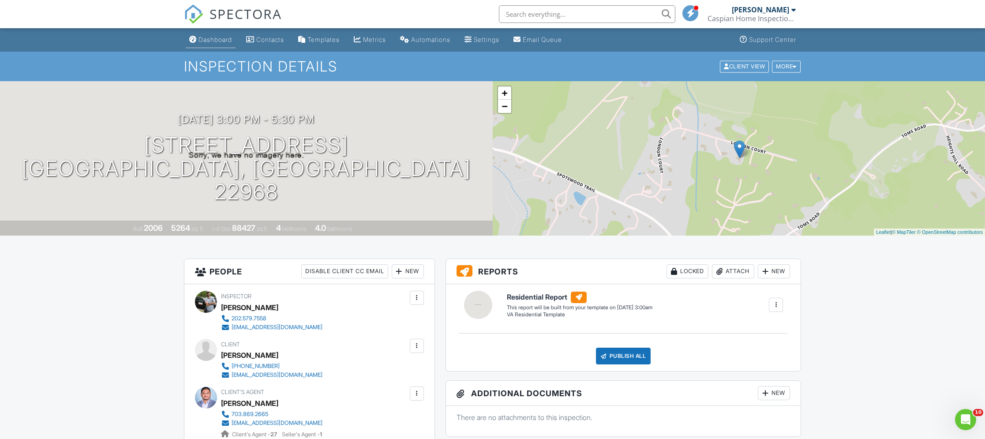
click at [213, 46] on link "Dashboard" at bounding box center [211, 40] width 50 height 16
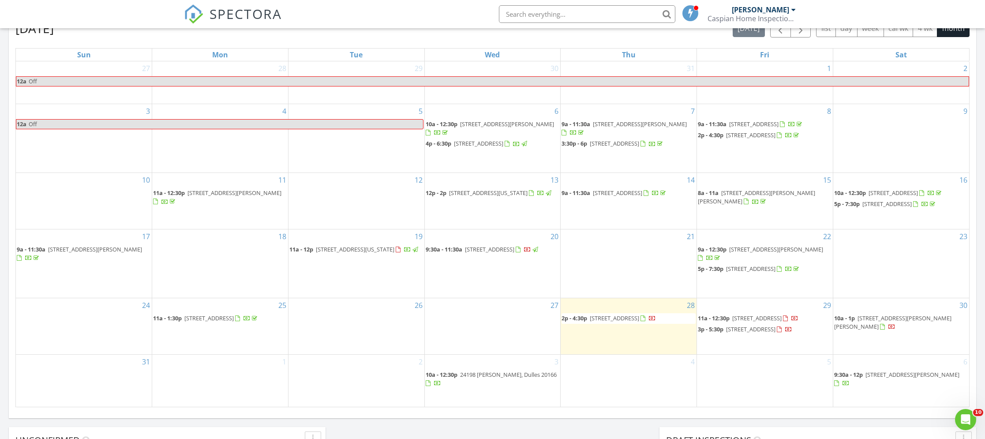
scroll to position [399, 0]
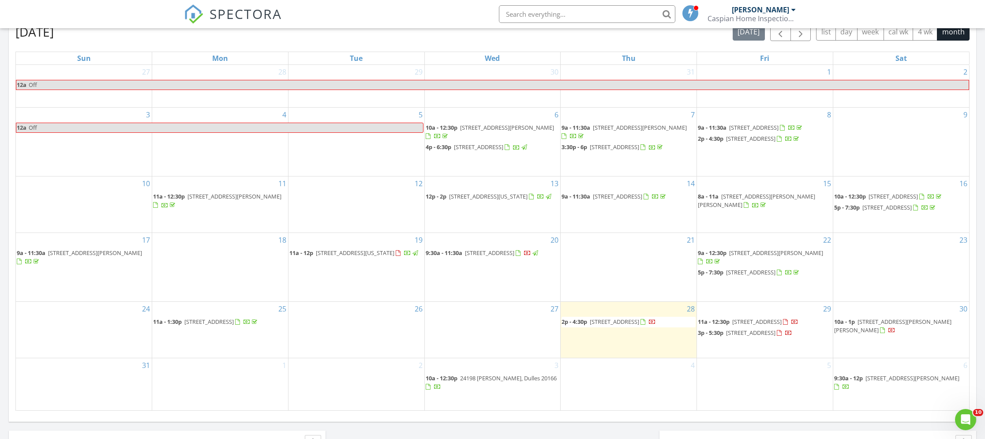
click at [621, 317] on link "2p - 4:30p 10818 willow terrace, Fairfax 22030" at bounding box center [628, 322] width 134 height 11
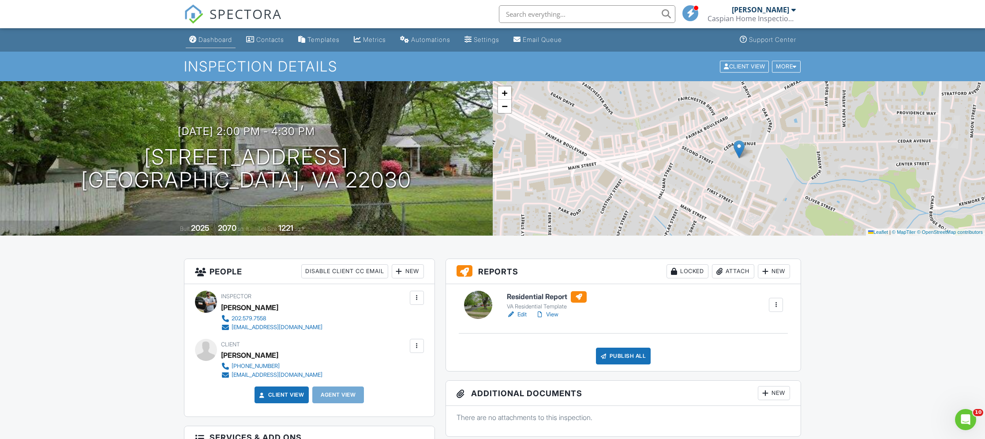
click at [199, 37] on div "Dashboard" at bounding box center [215, 39] width 34 height 7
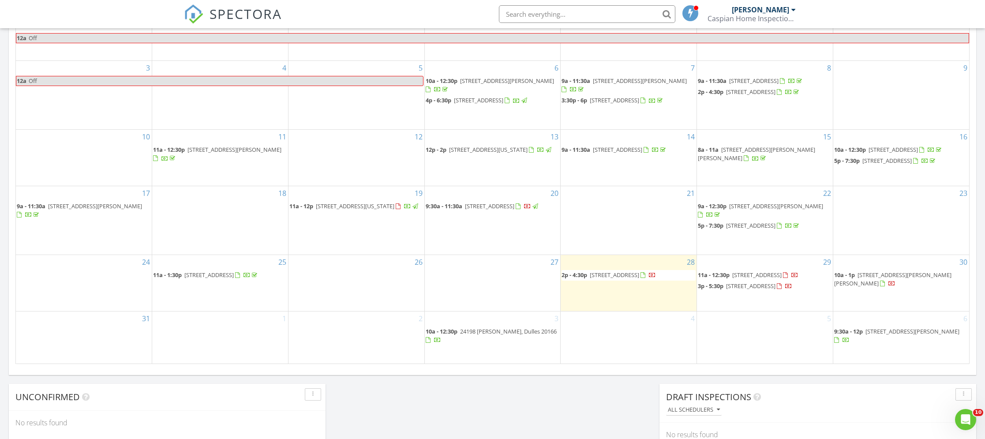
scroll to position [467, 0]
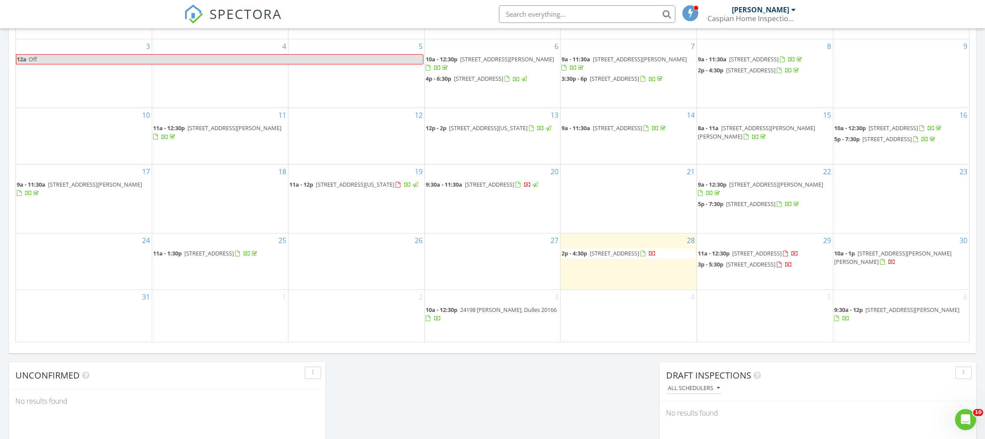
click at [775, 268] on span "[STREET_ADDRESS]" at bounding box center [750, 264] width 49 height 8
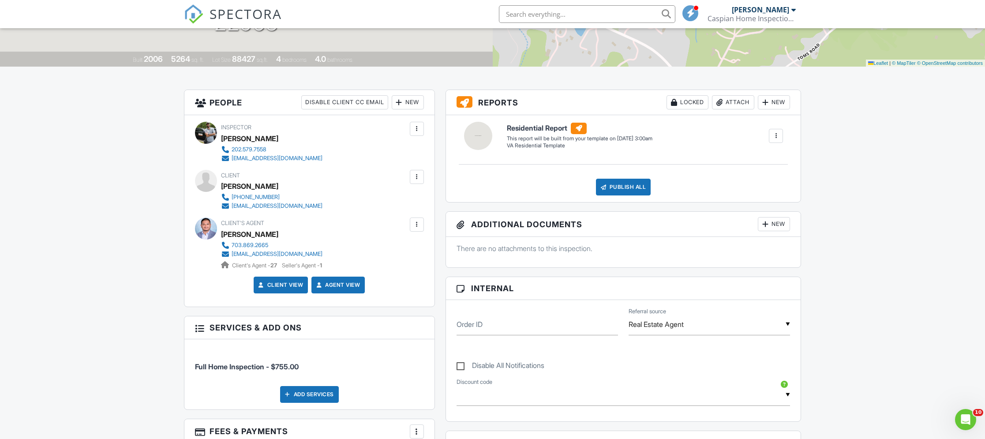
scroll to position [193, 0]
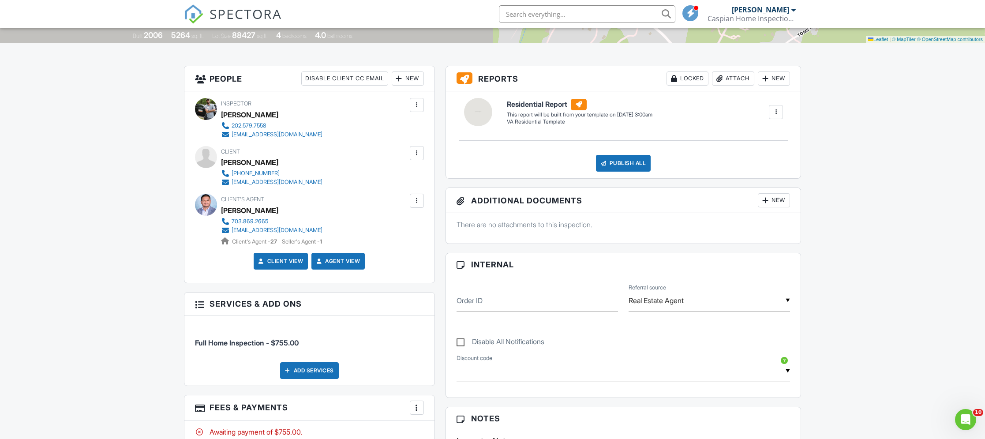
click at [415, 151] on div at bounding box center [416, 153] width 9 height 9
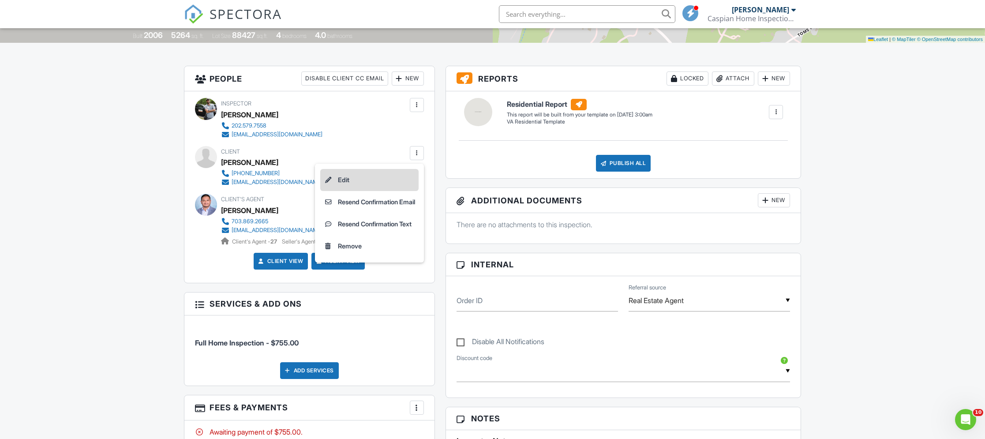
click at [403, 172] on li "Edit" at bounding box center [369, 180] width 98 height 22
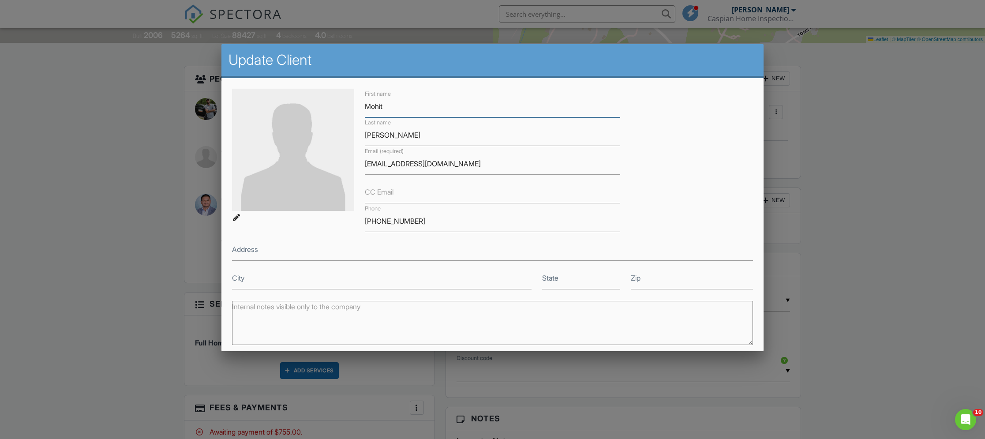
type input "Mohit"
drag, startPoint x: 363, startPoint y: 137, endPoint x: 341, endPoint y: 137, distance: 22.5
click at [341, 137] on div "First name Mohit Last name Mainali Email (required) eccentric.mohit@gmail.com C…" at bounding box center [492, 189] width 531 height 201
drag, startPoint x: 413, startPoint y: 220, endPoint x: 352, endPoint y: 213, distance: 61.4
click at [352, 213] on div "First name Mohit Last name Email (required) eccentric.mohit@gmail.com CC Email …" at bounding box center [492, 189] width 531 height 201
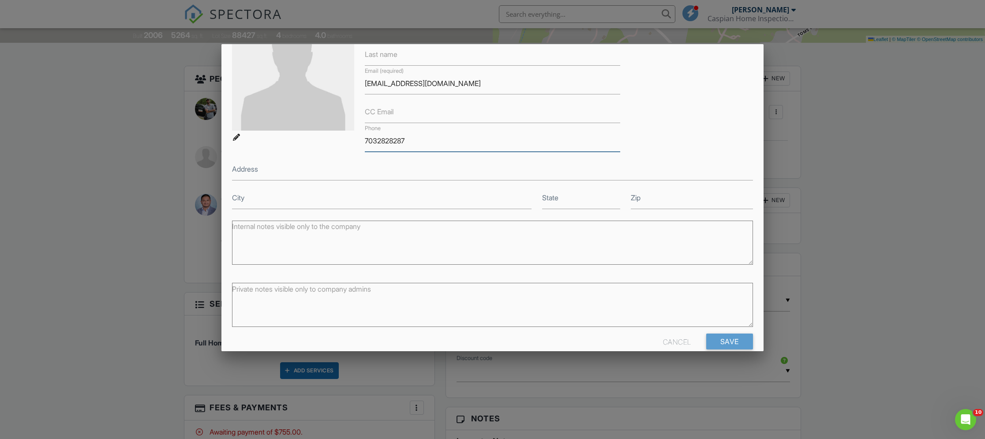
scroll to position [96, 0]
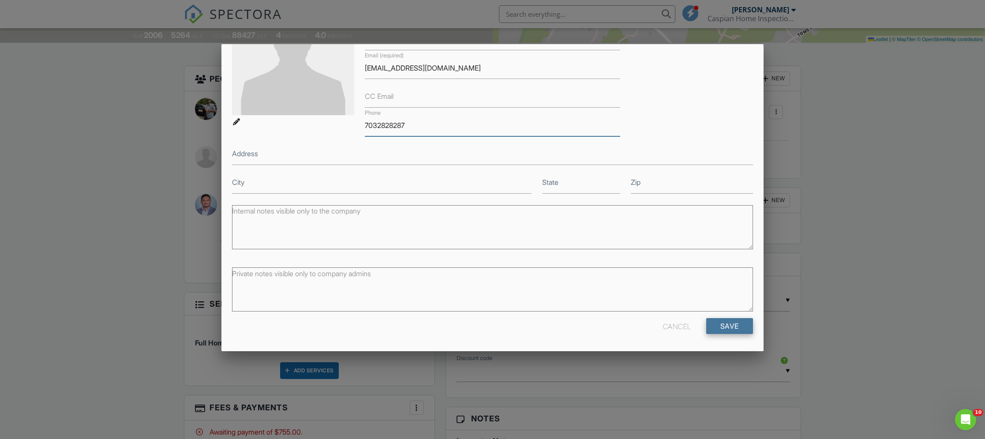
type input "7032828287"
click at [736, 329] on input "Save" at bounding box center [729, 326] width 47 height 16
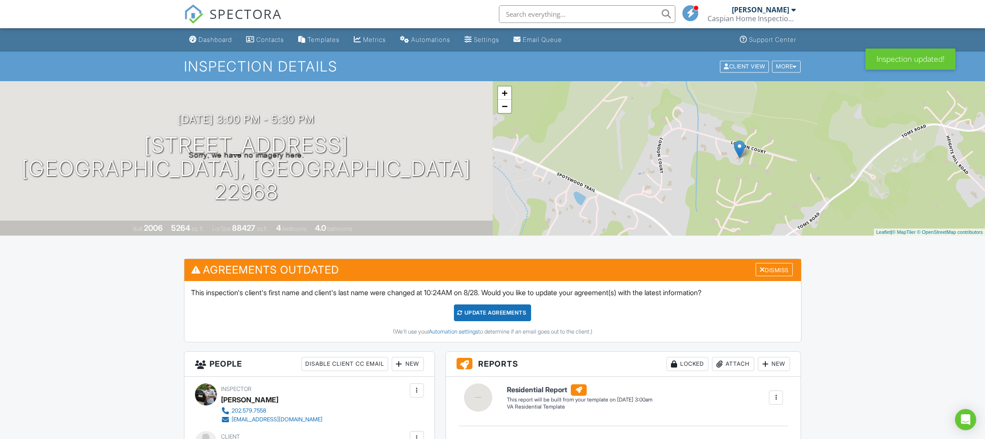
click at [521, 318] on div "Update Agreements" at bounding box center [492, 312] width 77 height 17
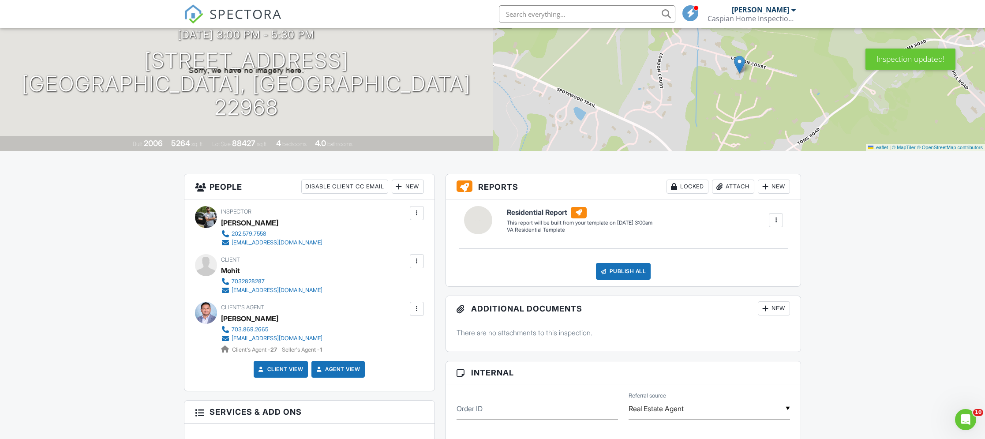
scroll to position [95, 0]
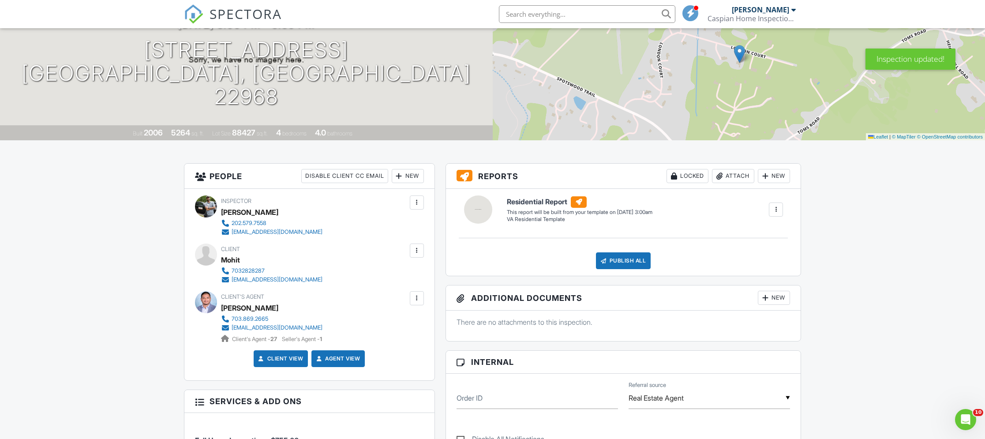
click at [414, 245] on div at bounding box center [417, 250] width 14 height 14
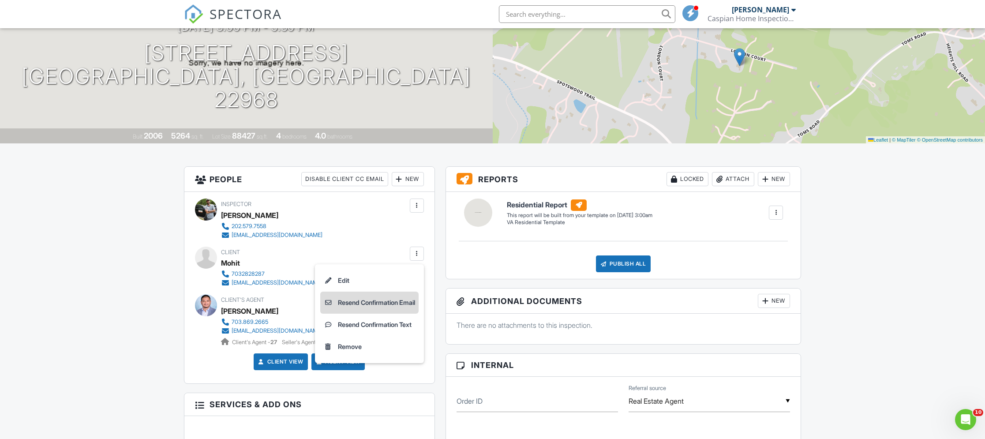
scroll to position [91, 0]
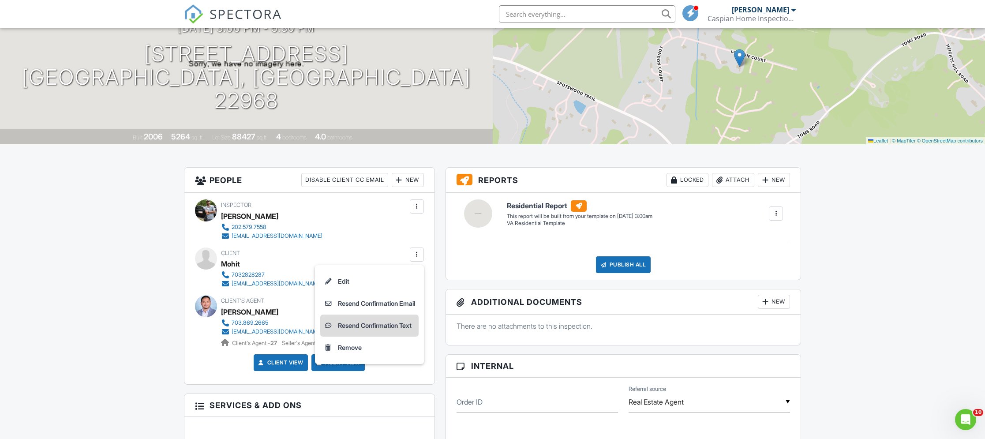
click at [401, 328] on li "Resend Confirmation Text" at bounding box center [369, 325] width 98 height 22
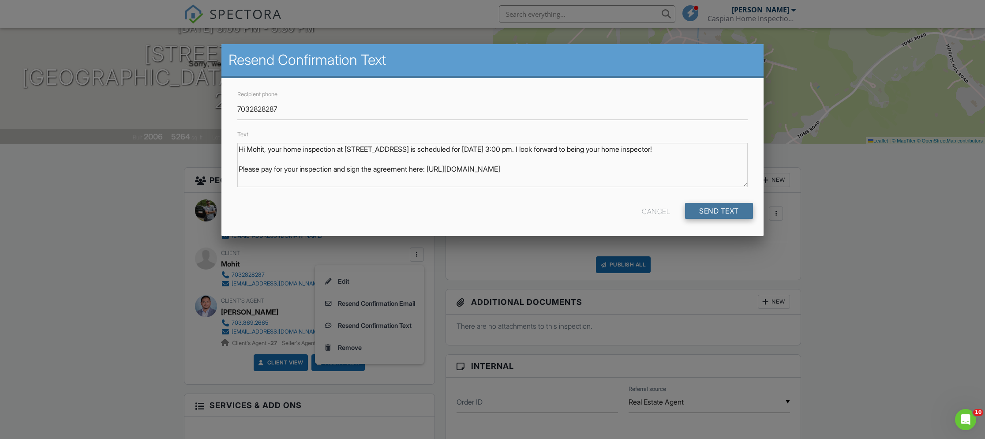
click at [727, 211] on input "Send Text" at bounding box center [719, 211] width 68 height 16
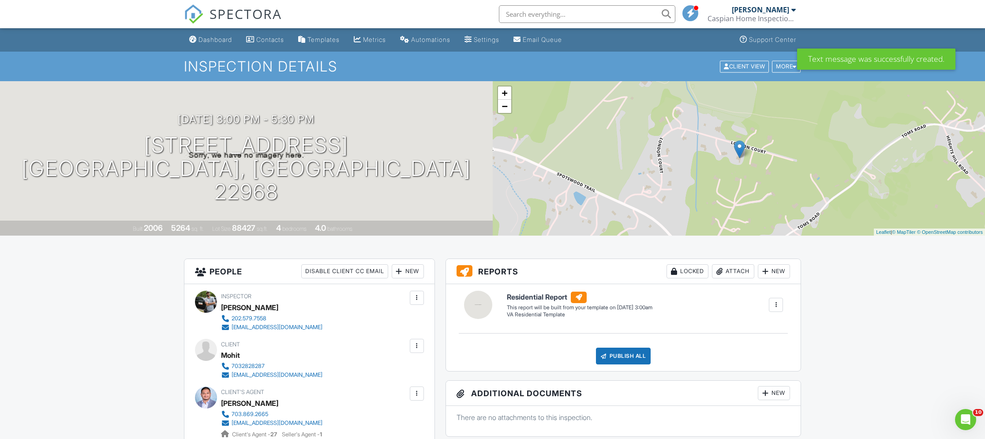
click at [201, 28] on div "SPECTORA" at bounding box center [233, 14] width 98 height 28
click at [210, 37] on div "Dashboard" at bounding box center [215, 39] width 34 height 7
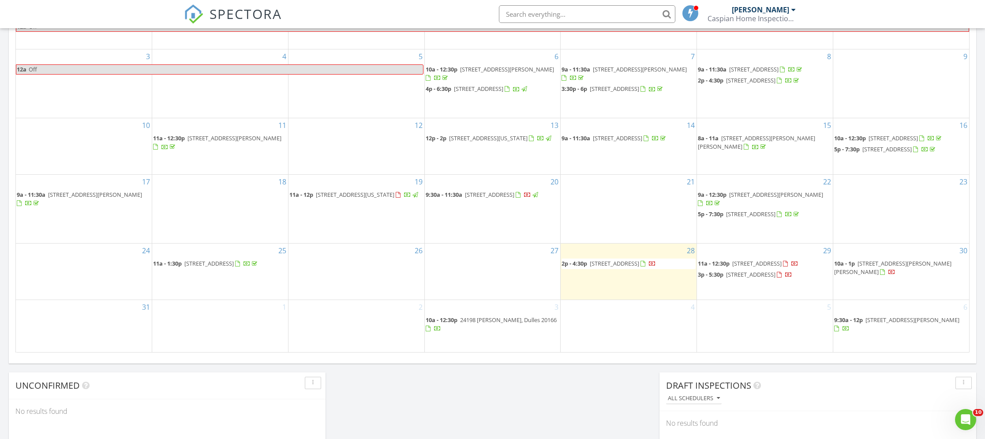
scroll to position [458, 0]
click at [746, 277] on span "[STREET_ADDRESS]" at bounding box center [750, 273] width 49 height 8
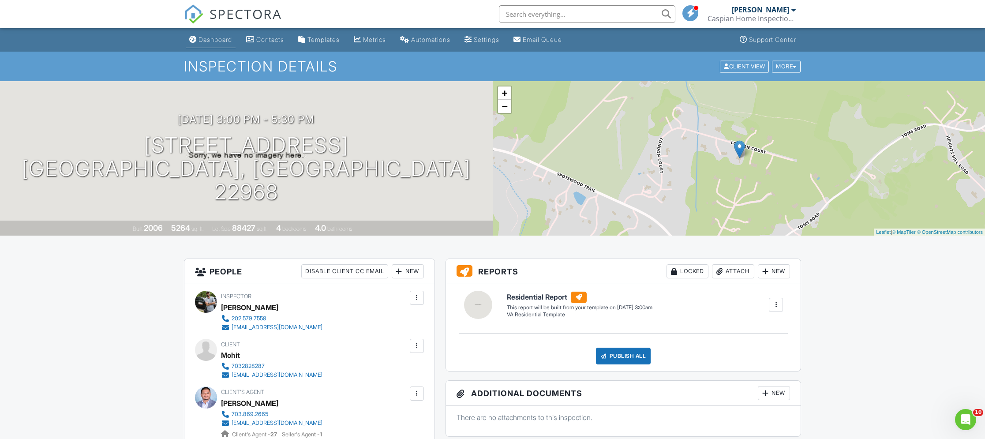
click at [223, 39] on div "Dashboard" at bounding box center [215, 39] width 34 height 7
